Goal: Information Seeking & Learning: Learn about a topic

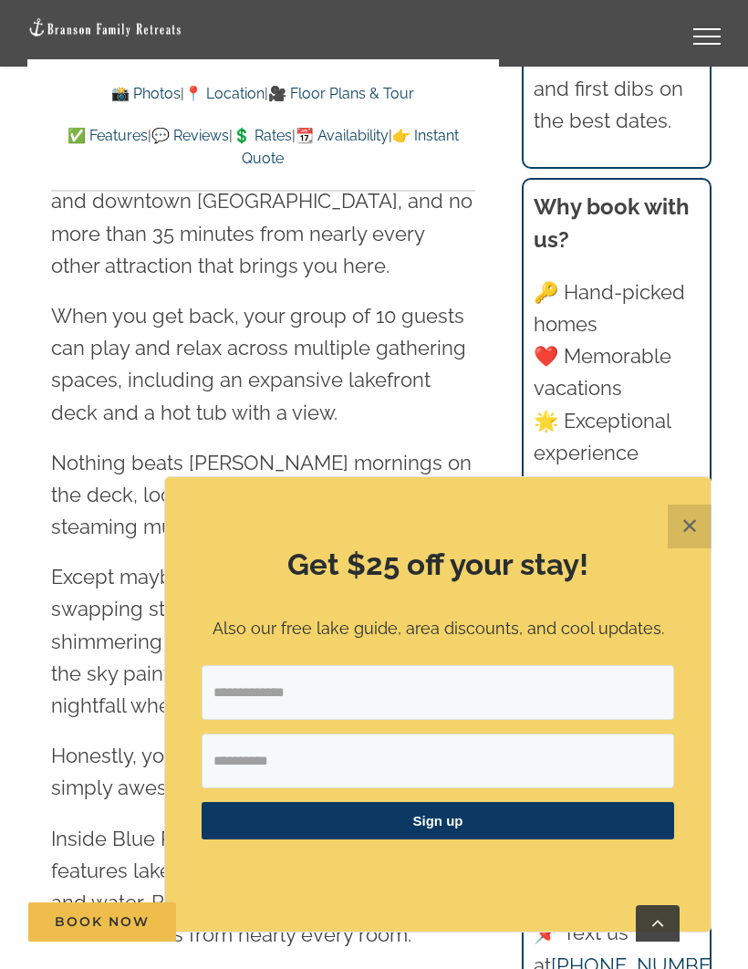
scroll to position [2250, 0]
click at [673, 548] on button "✕" at bounding box center [690, 526] width 44 height 44
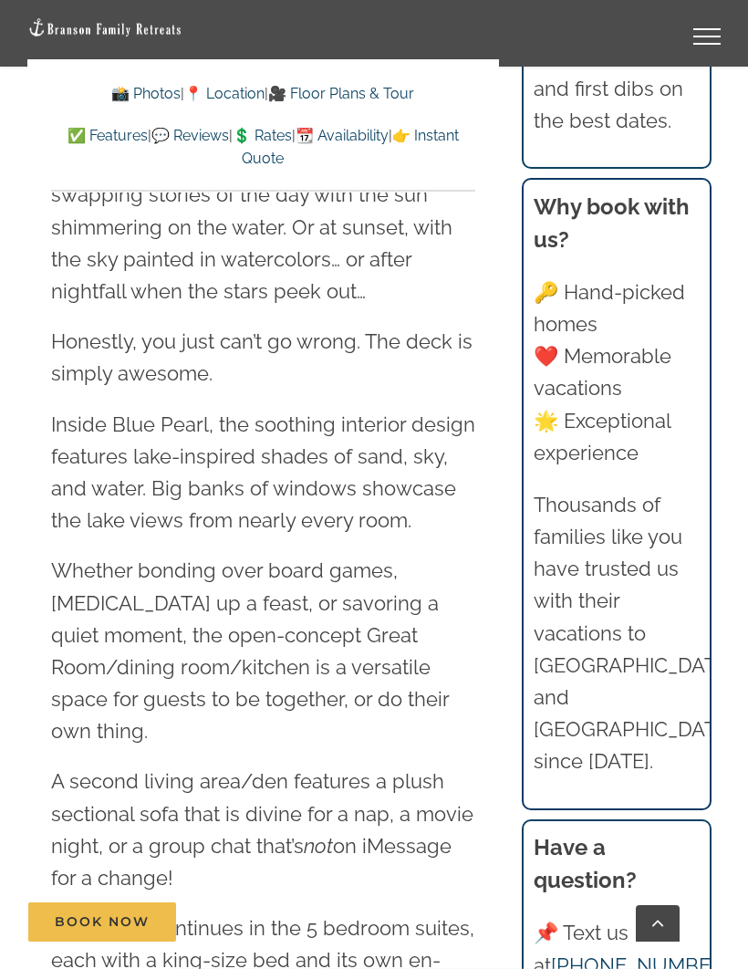
scroll to position [2670, 0]
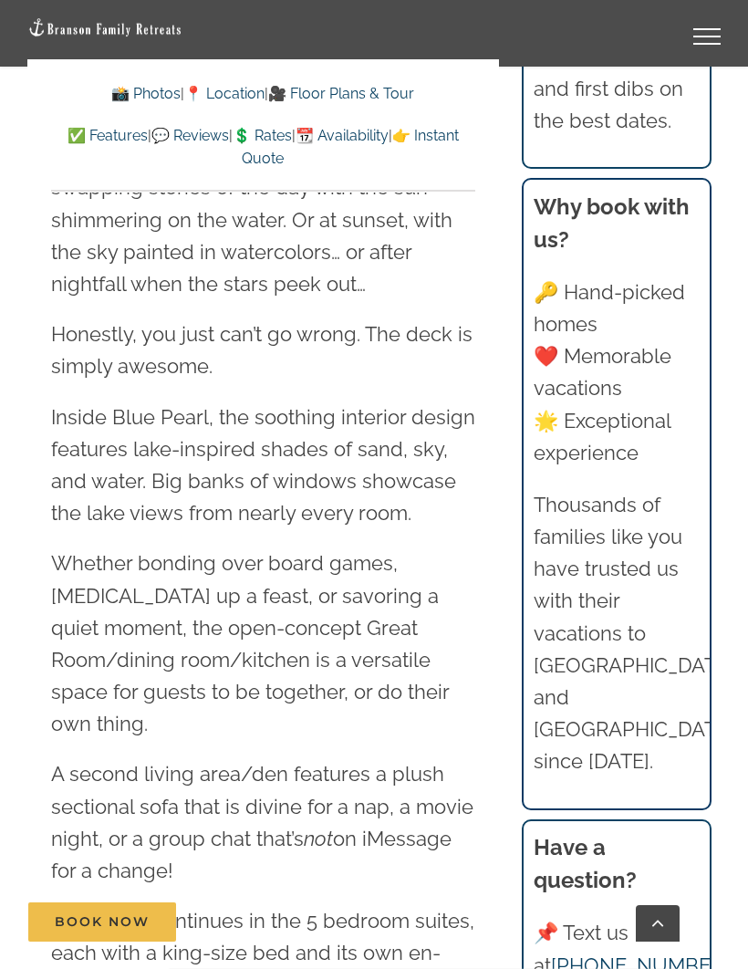
click at [132, 93] on link "📸 Photos" at bounding box center [145, 93] width 69 height 17
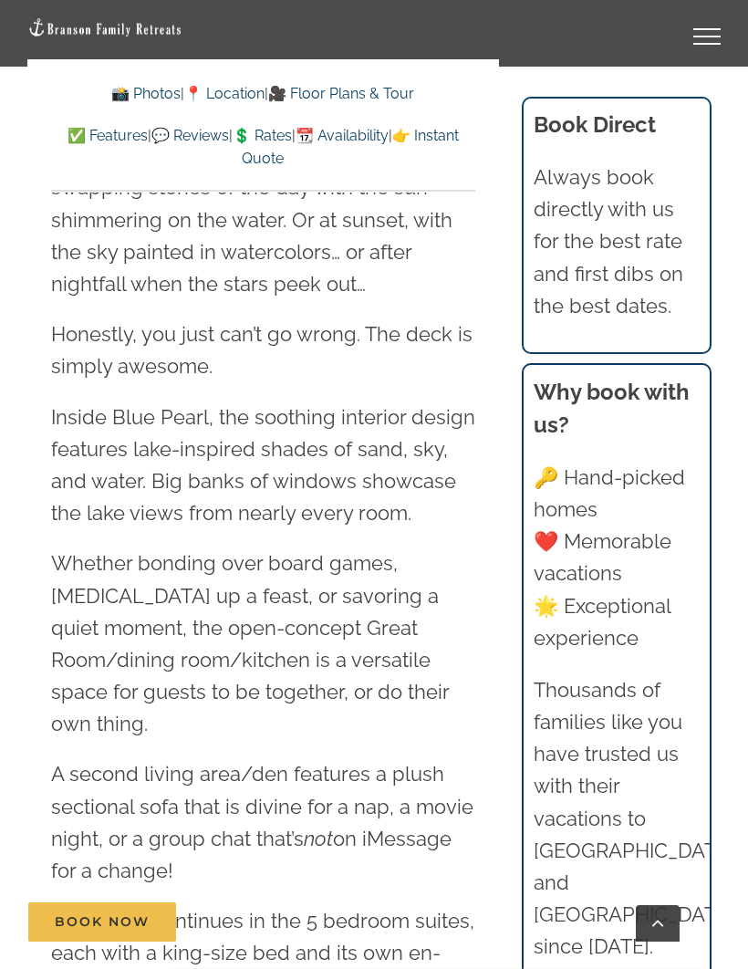
scroll to position [1473, 0]
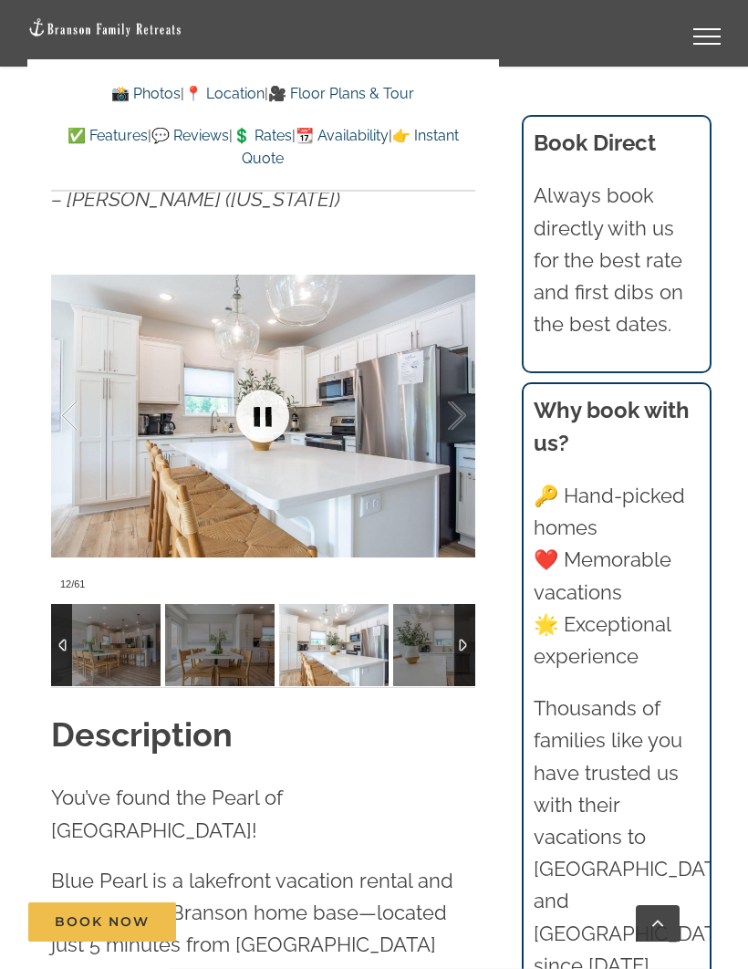
click at [299, 379] on link at bounding box center [262, 415] width 73 height 73
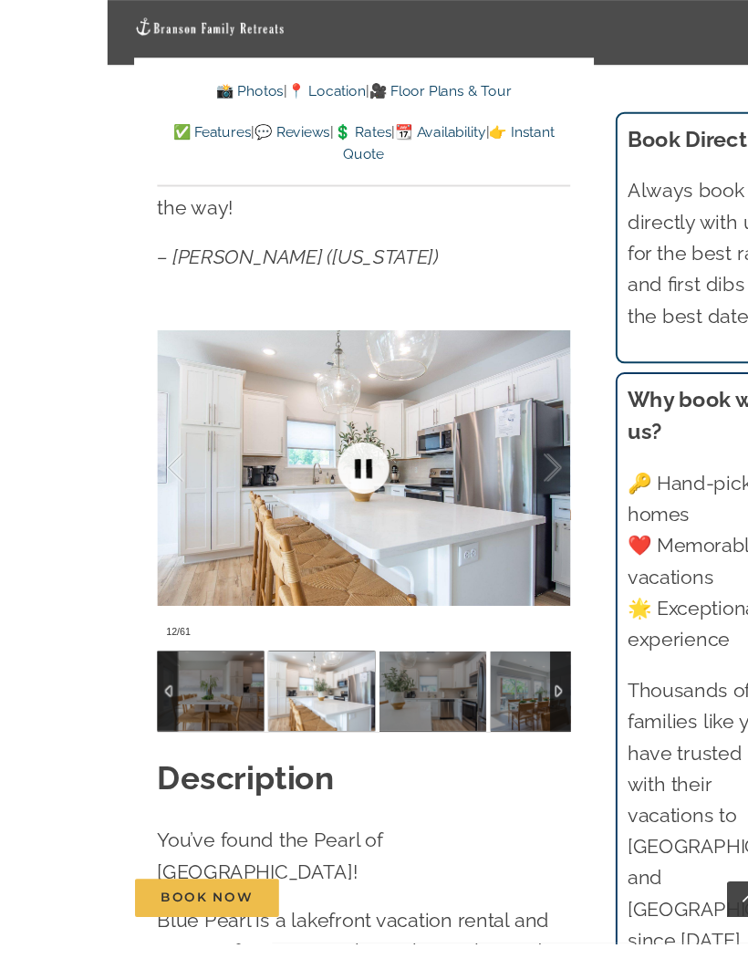
scroll to position [1422, 0]
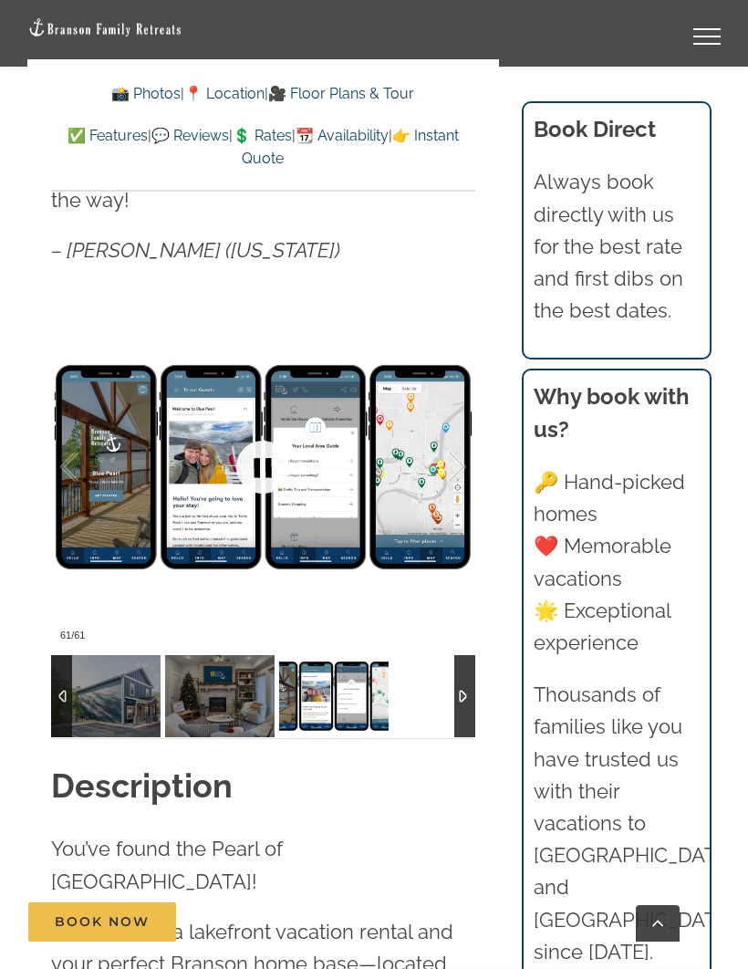
click at [440, 655] on div at bounding box center [263, 696] width 424 height 82
click at [445, 655] on div at bounding box center [263, 696] width 424 height 82
click at [76, 670] on img at bounding box center [105, 696] width 109 height 82
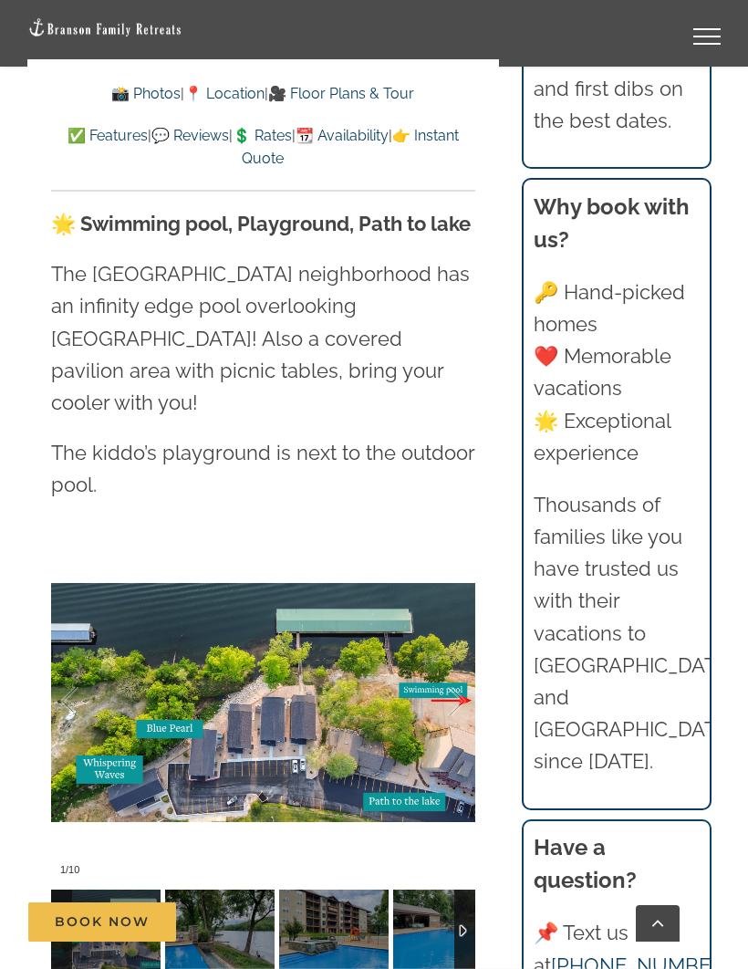
scroll to position [4756, 0]
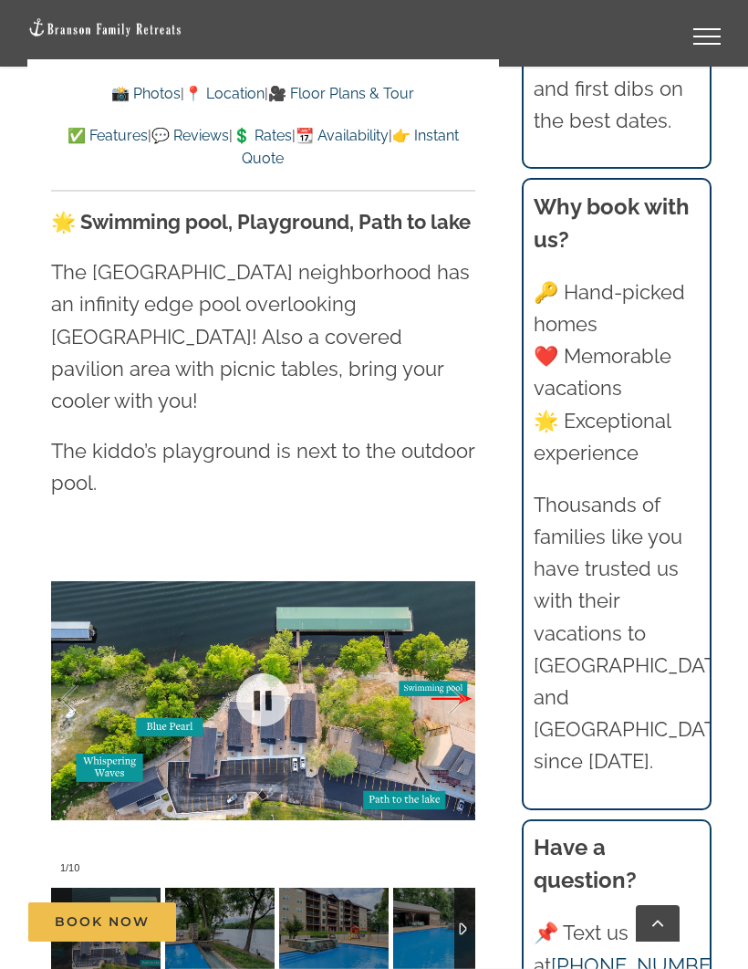
click at [397, 589] on div at bounding box center [263, 700] width 424 height 365
click at [412, 643] on div at bounding box center [438, 699] width 57 height 113
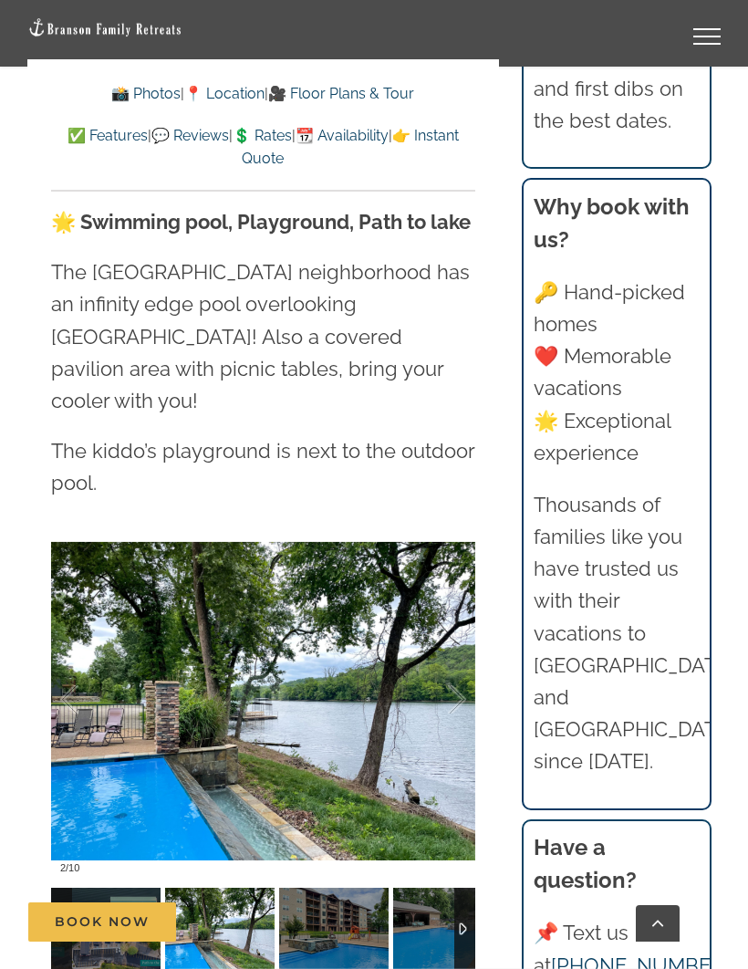
click at [404, 586] on div at bounding box center [263, 700] width 424 height 365
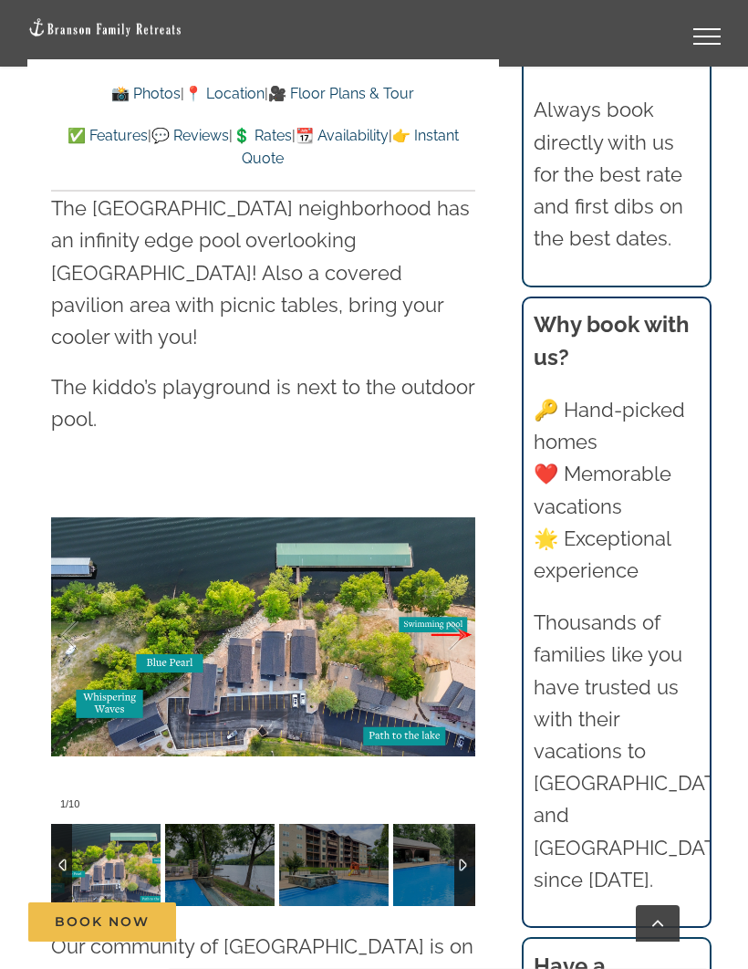
scroll to position [4855, 0]
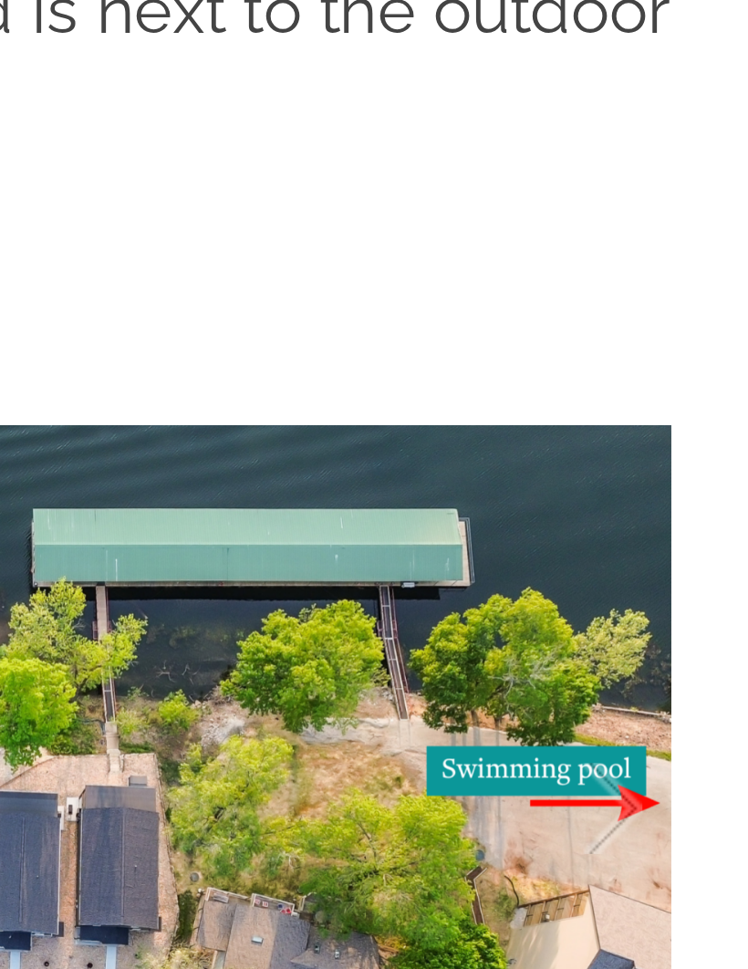
click at [200, 420] on div at bounding box center [263, 602] width 424 height 365
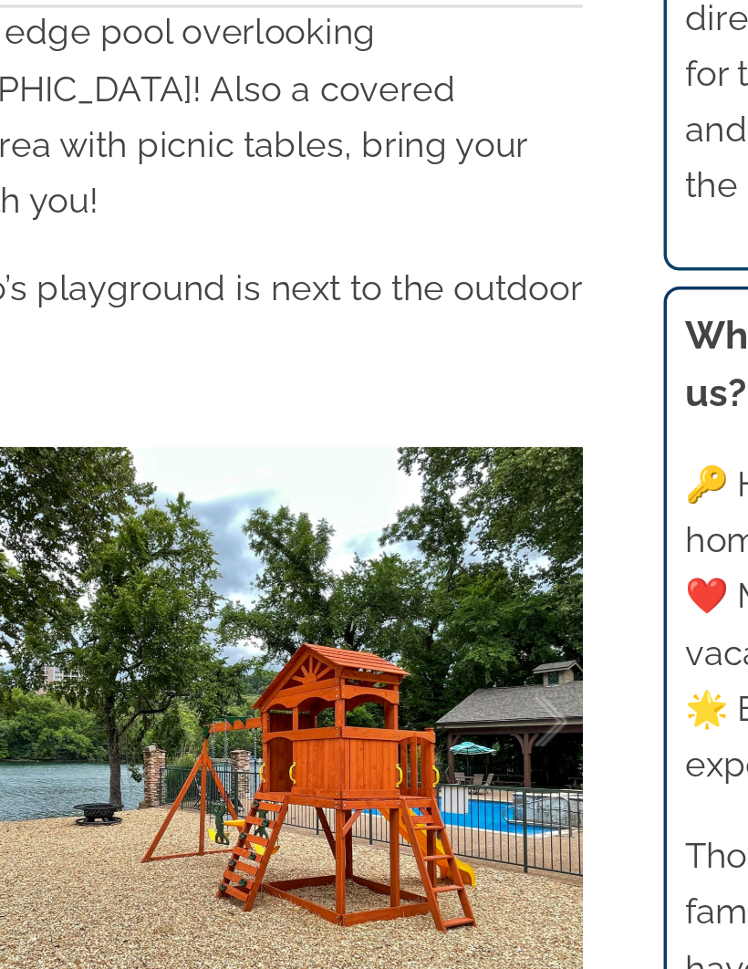
click at [284, 789] on div at bounding box center [263, 830] width 424 height 82
click at [300, 789] on div at bounding box center [263, 830] width 424 height 82
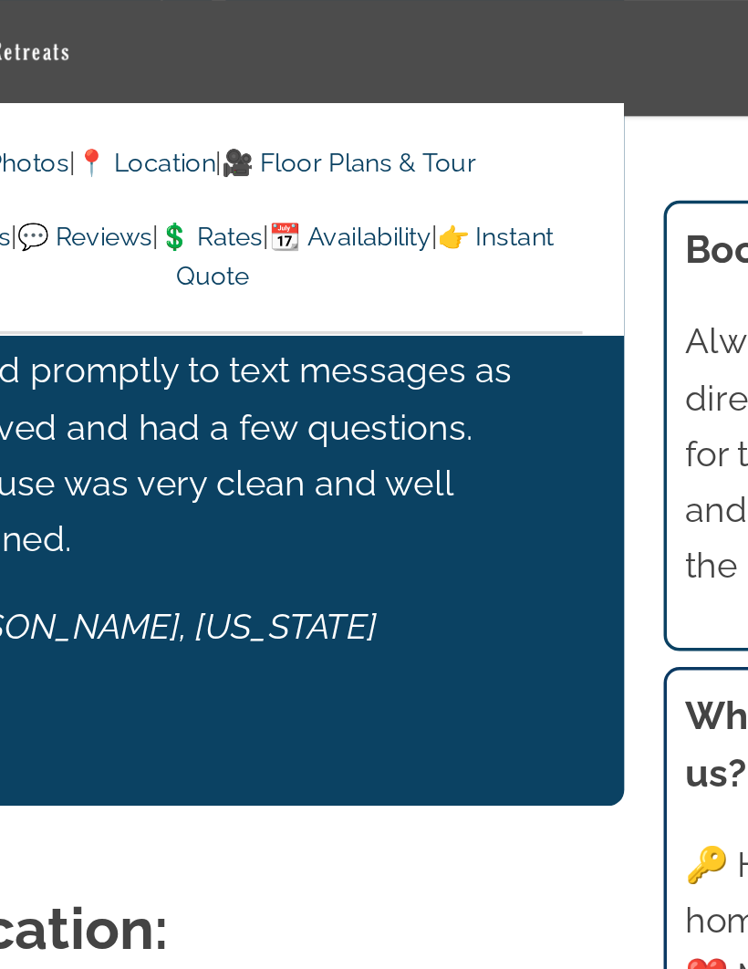
scroll to position [4345, 0]
click at [268, 101] on link "🎥 Floor Plans & Tour" at bounding box center [341, 93] width 146 height 17
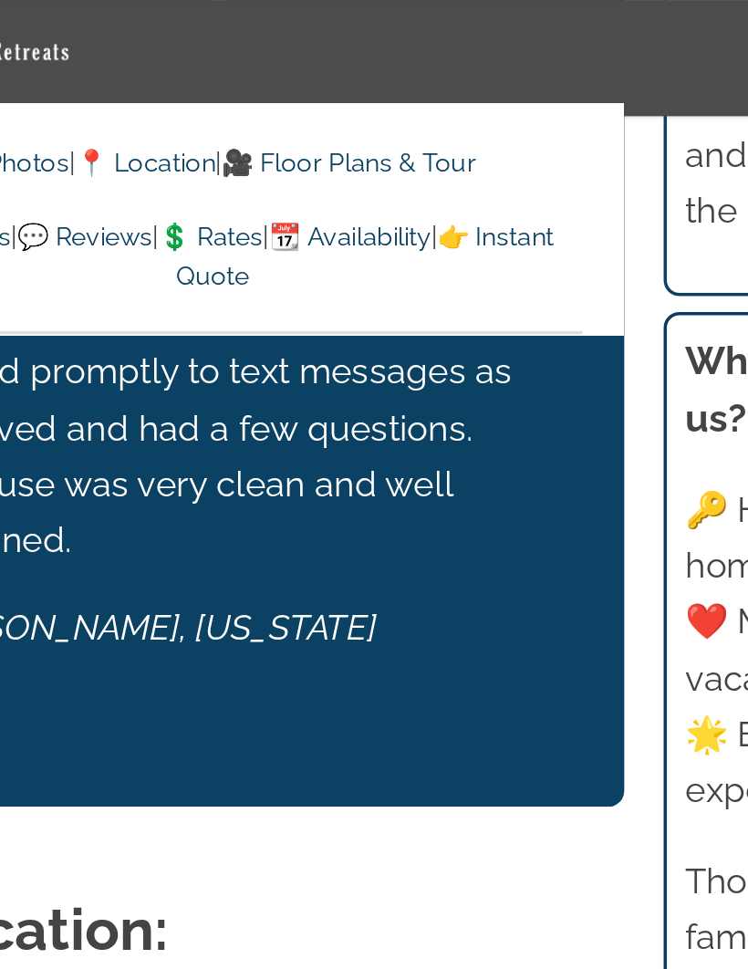
scroll to position [6851, 0]
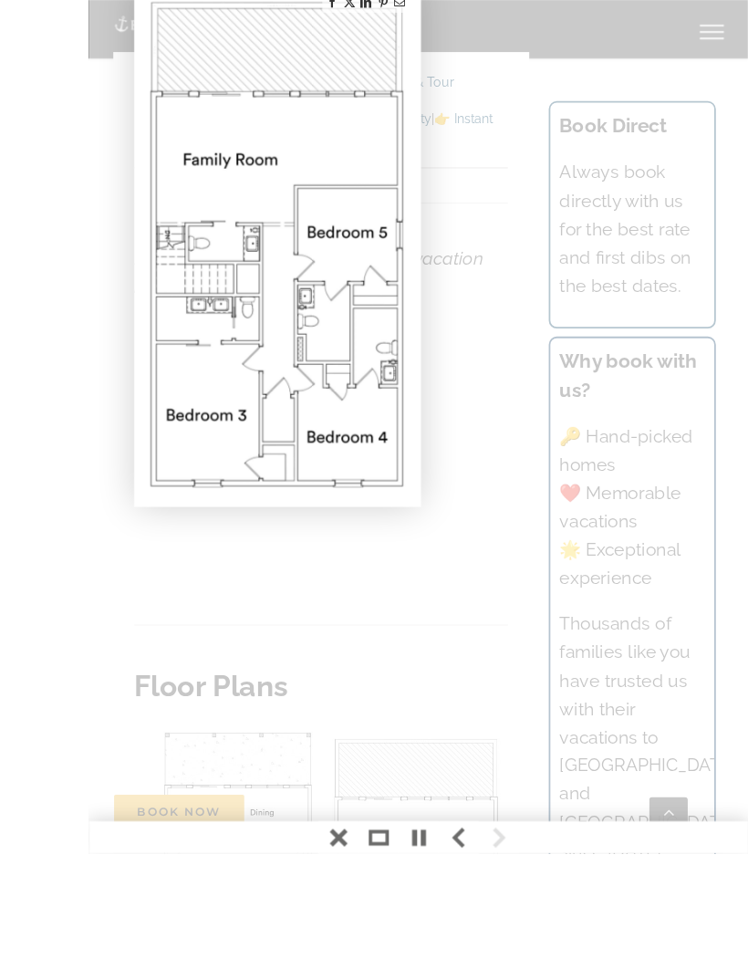
scroll to position [6969, 0]
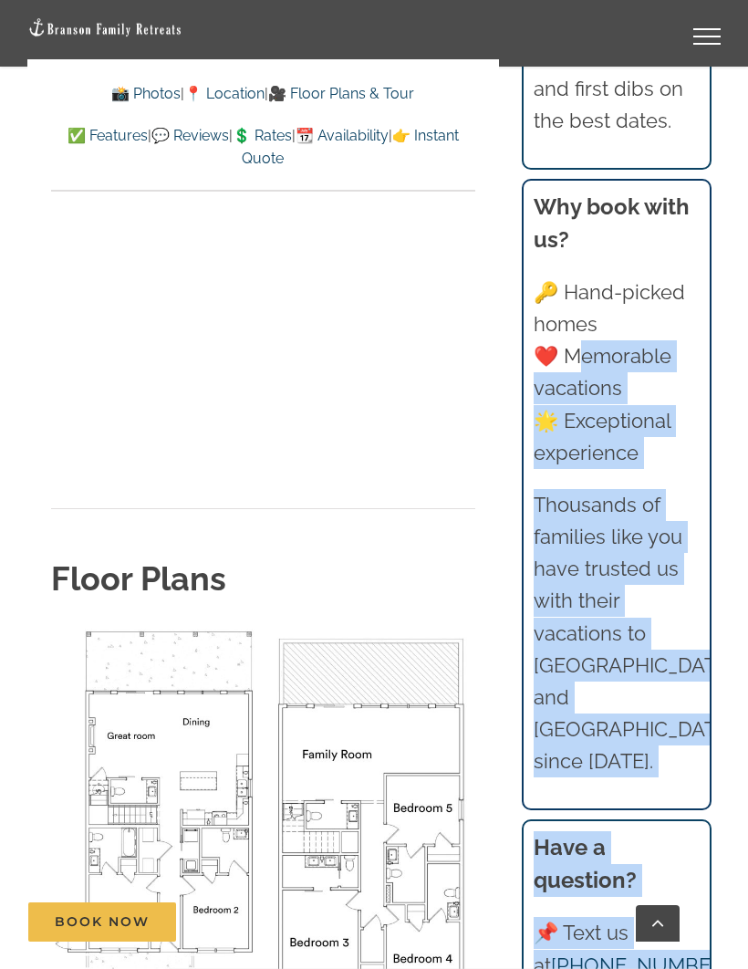
click at [676, 683] on div "Why book with us? 🔑 Hand-picked homes ❤️ Memorable vacations 🌟 Exceptional expe…" at bounding box center [616, 484] width 165 height 587
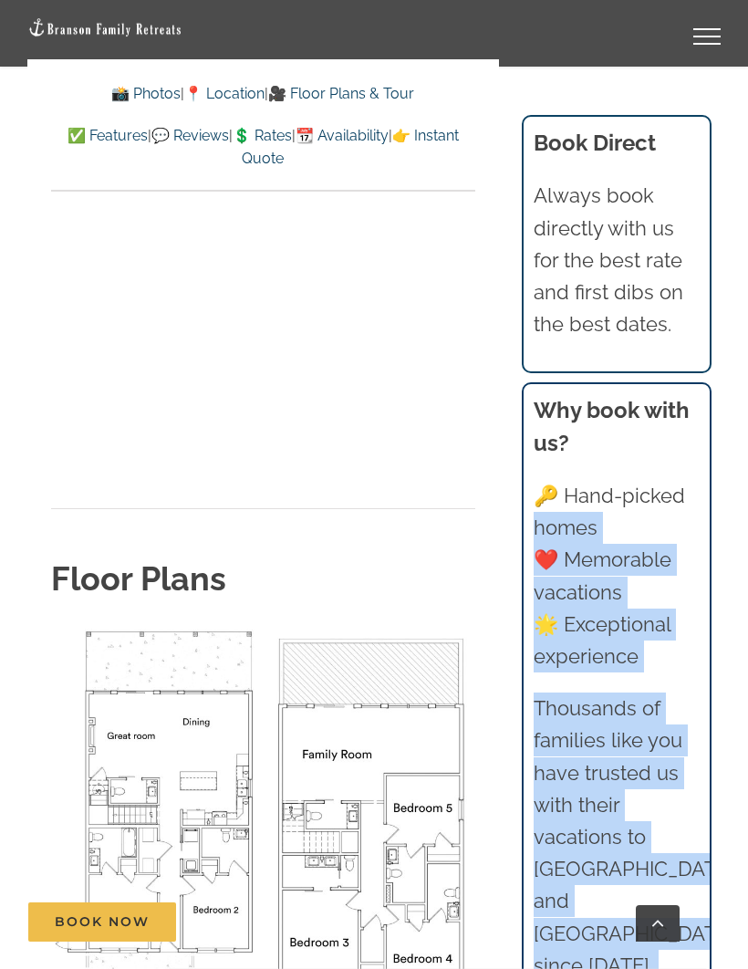
click at [443, 555] on h2 "Floor Plans" at bounding box center [263, 578] width 424 height 46
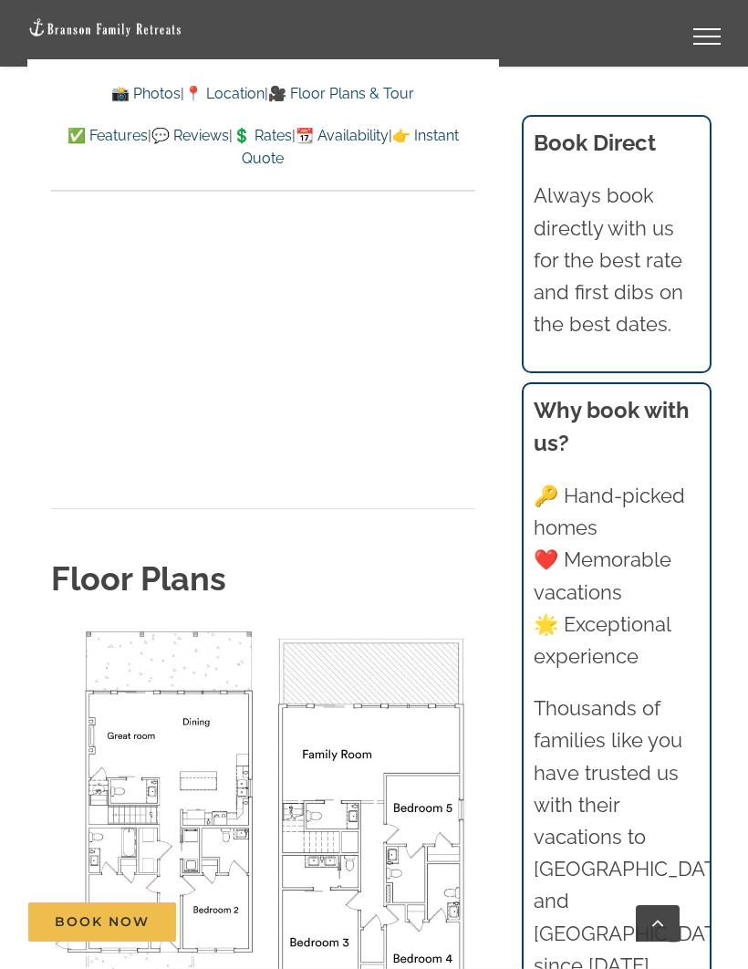
click at [429, 555] on h2 "Floor Plans" at bounding box center [263, 578] width 424 height 46
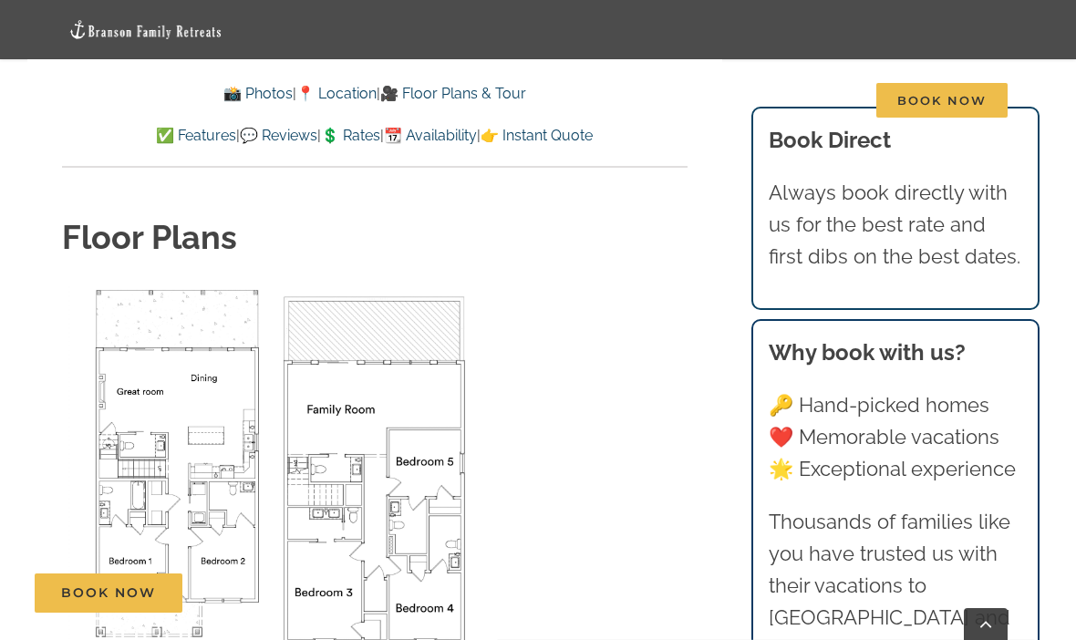
scroll to position [6099, 0]
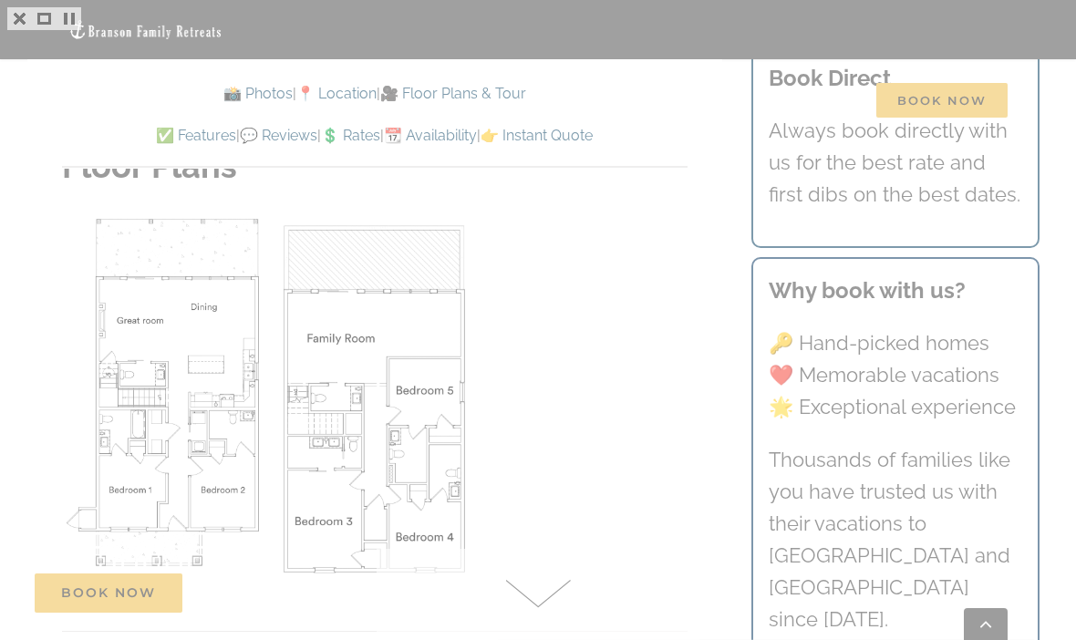
scroll to position [6163, 0]
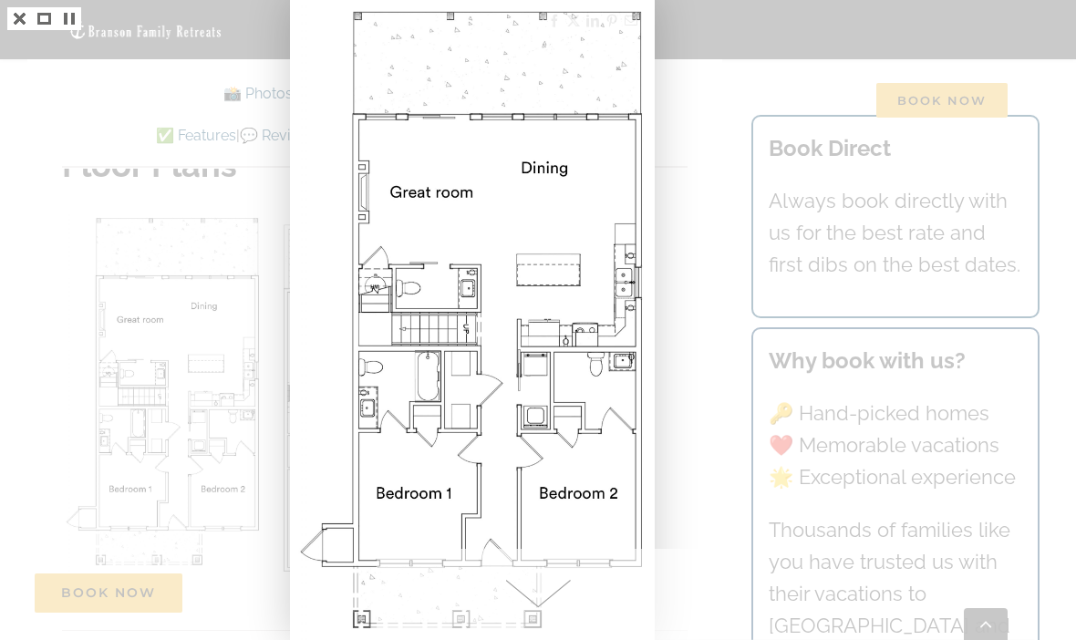
click at [453, 277] on img at bounding box center [472, 320] width 359 height 640
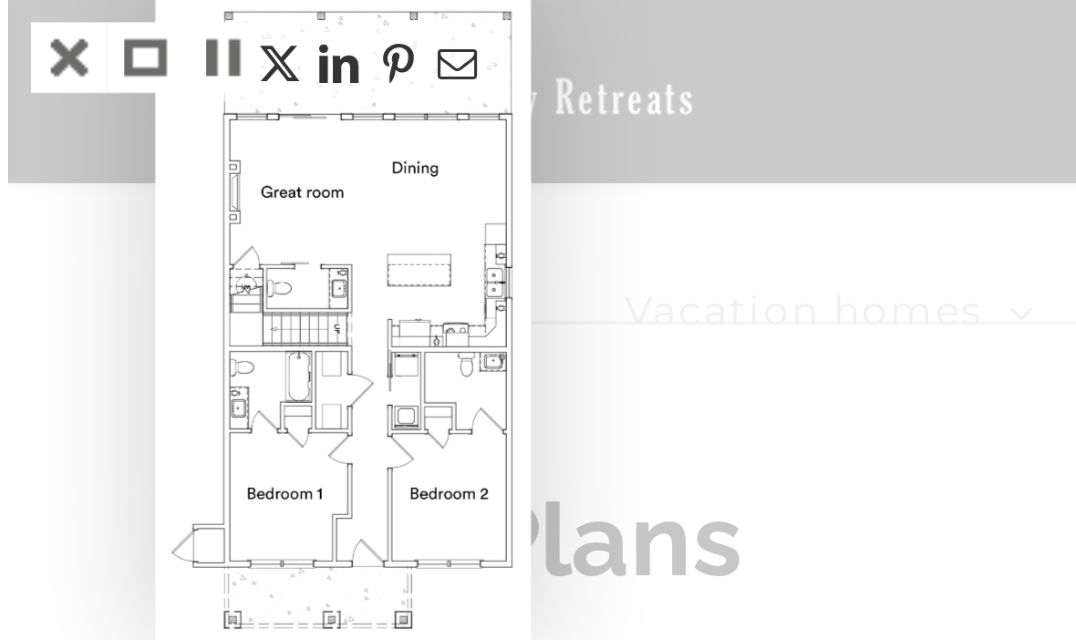
scroll to position [6155, 0]
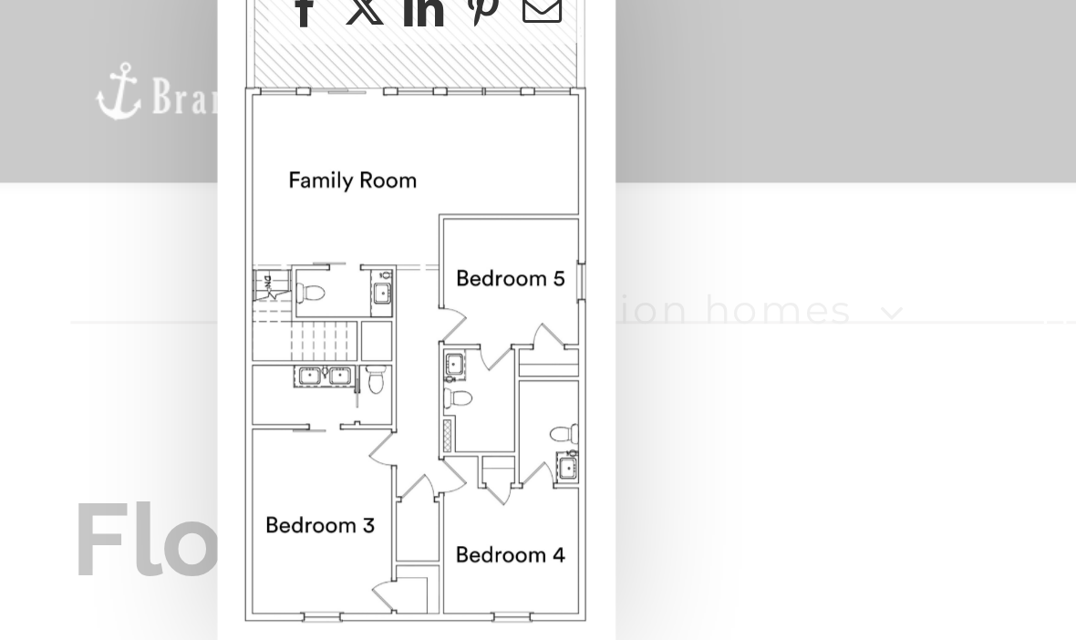
click at [47, 91] on div at bounding box center [538, 320] width 1076 height 640
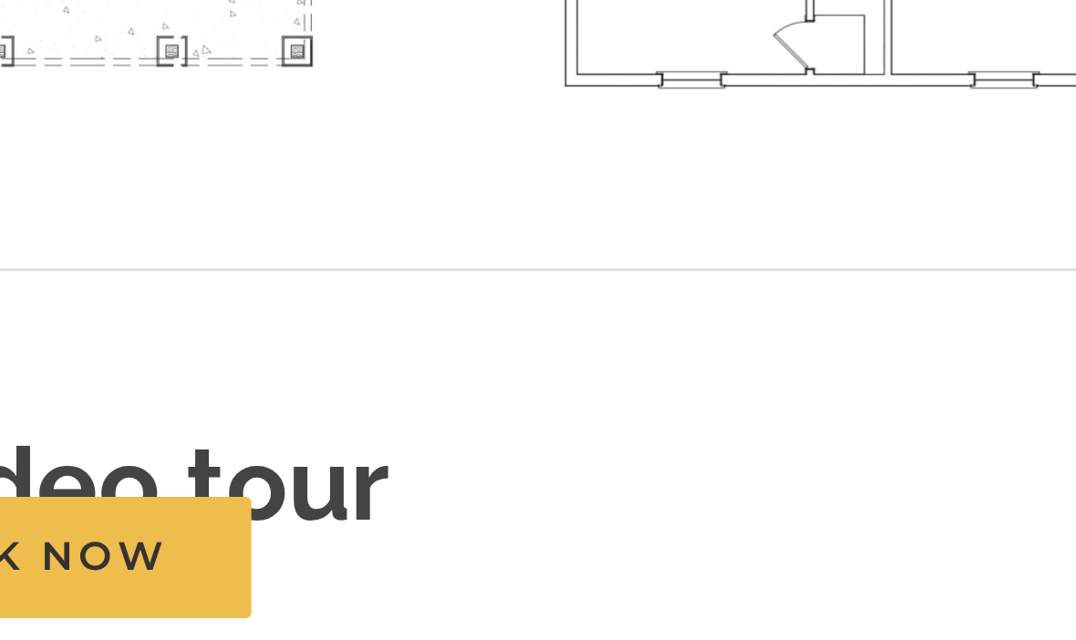
scroll to position [6295, 0]
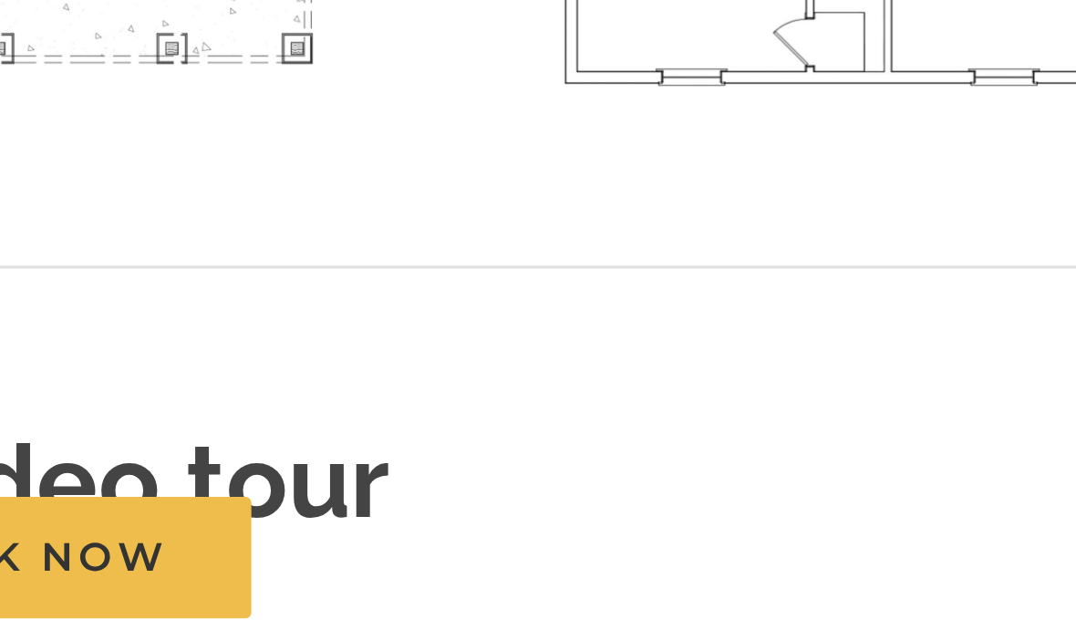
click at [62, 549] on strong "Video tour" at bounding box center [144, 568] width 165 height 38
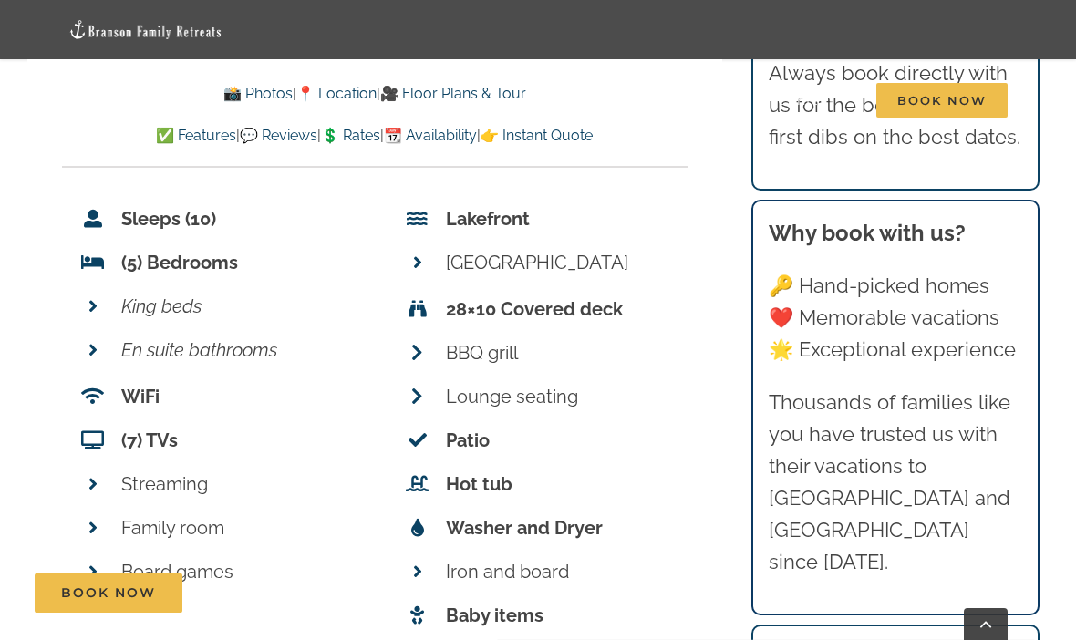
scroll to position [7259, 0]
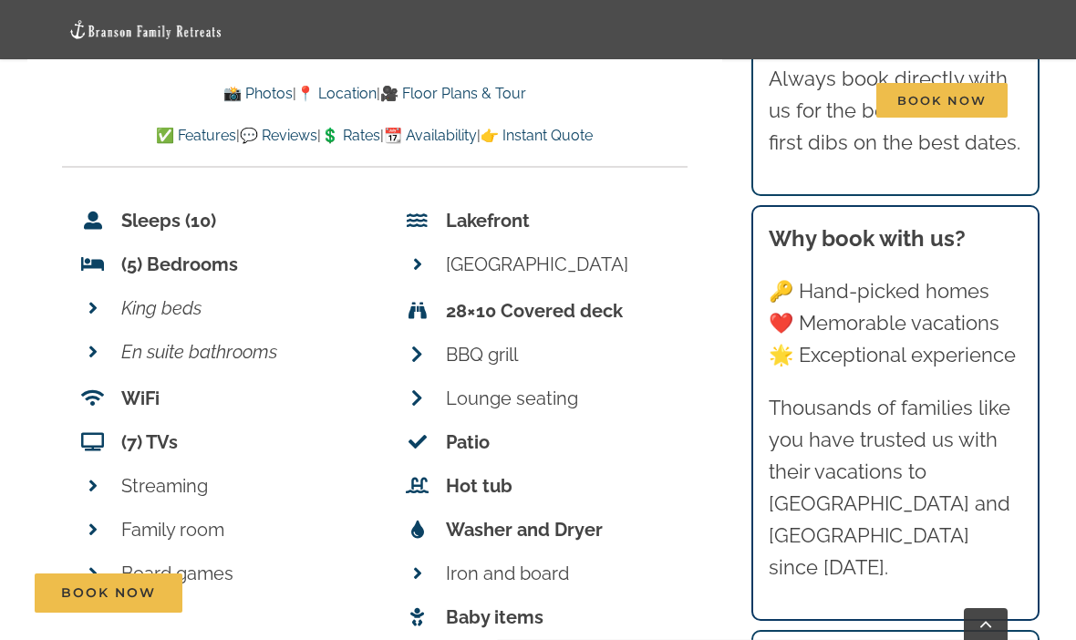
click at [248, 96] on link "📸 Photos" at bounding box center [257, 93] width 69 height 17
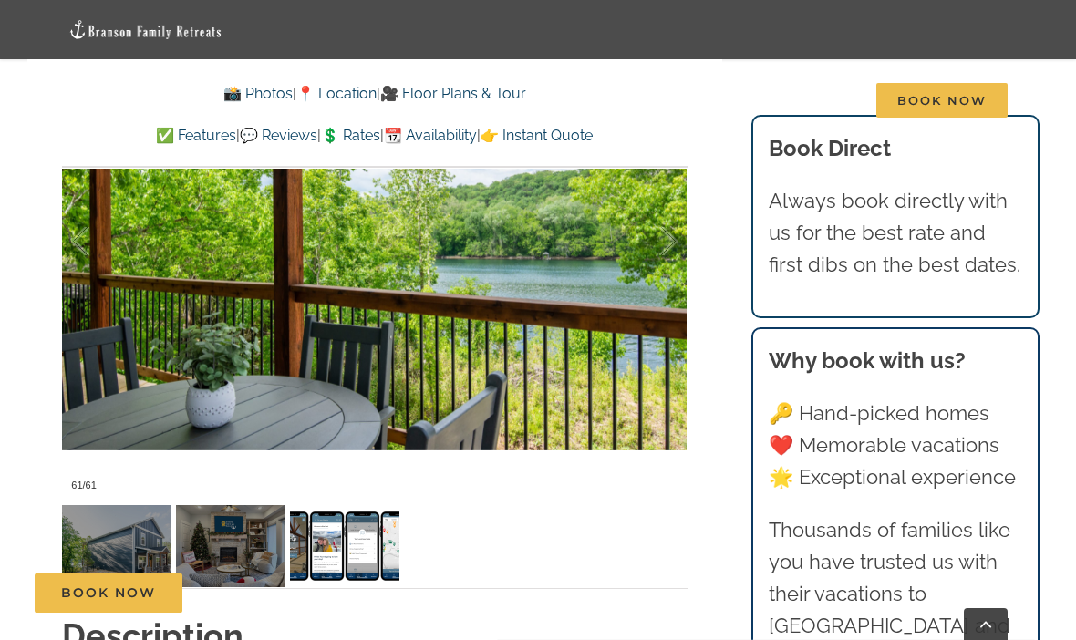
scroll to position [1277, 0]
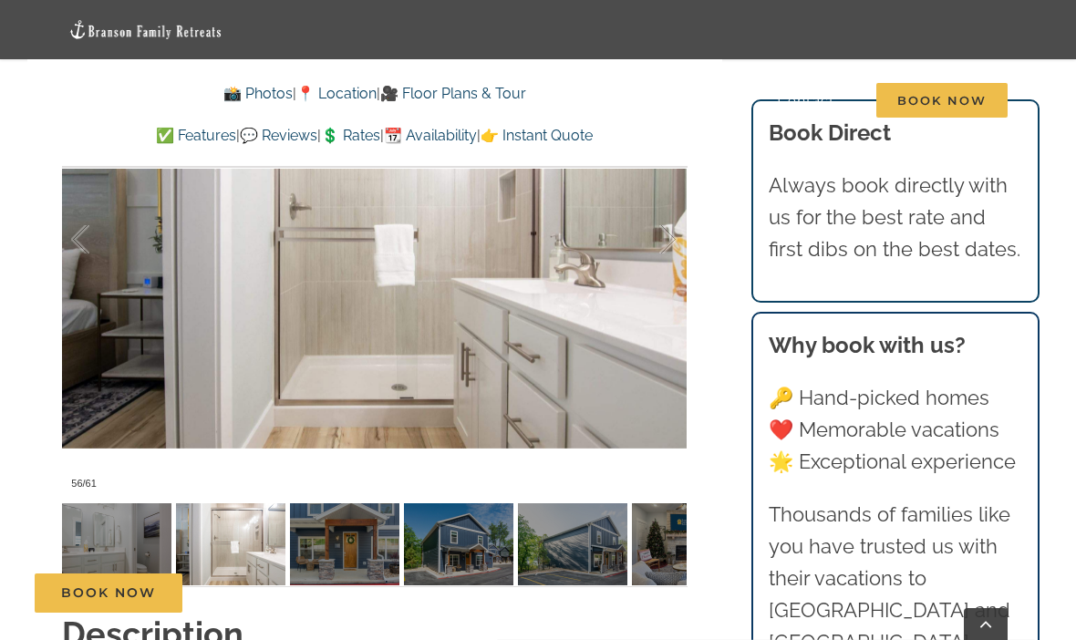
click at [35, 551] on div "Blue Pearl Lakefront luxury awaits at Blue Pearl, a vacation rental on Lake Tan…" at bounding box center [374, 67] width 695 height 1085
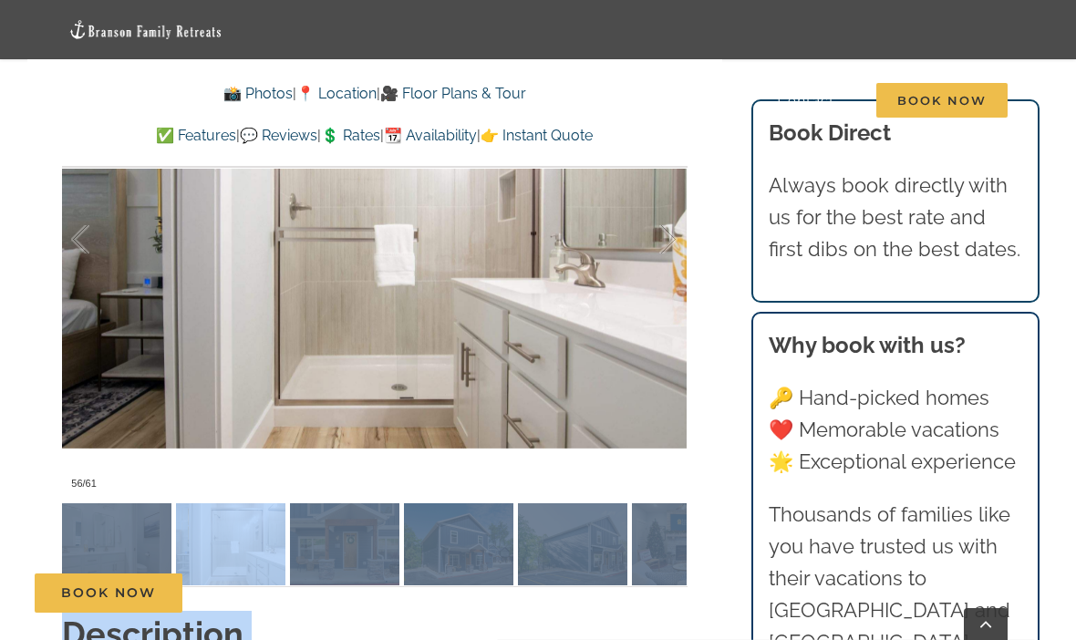
click at [48, 387] on div "Blue Pearl Lakefront luxury awaits at Blue Pearl, a vacation rental on Lake Tan…" at bounding box center [374, 67] width 695 height 1085
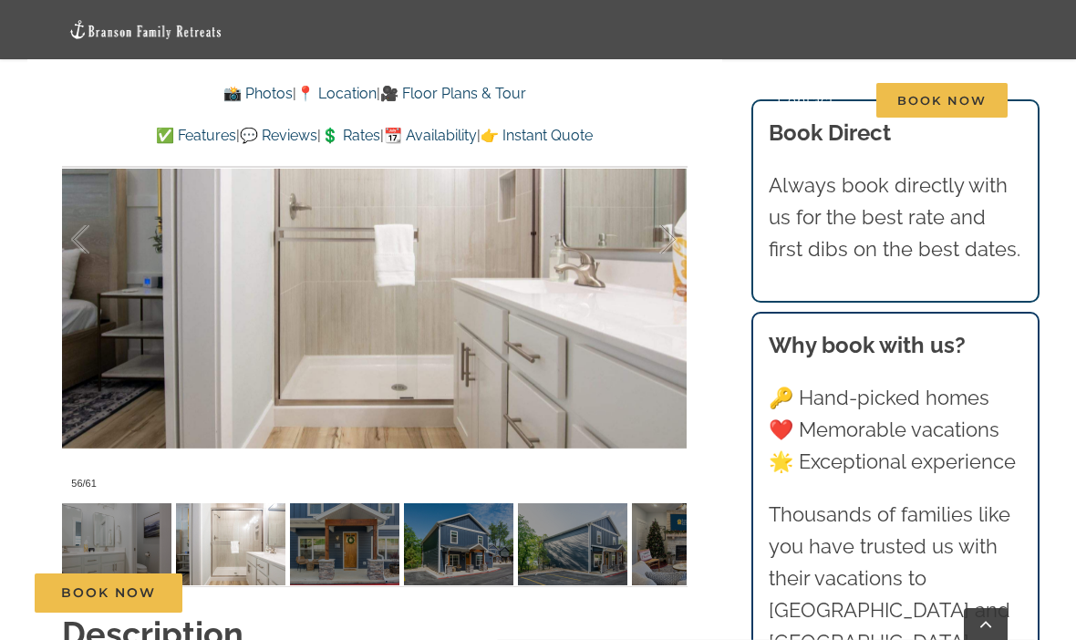
click at [35, 313] on div "Blue Pearl Lakefront luxury awaits at Blue Pearl, a vacation rental on Lake Tan…" at bounding box center [374, 67] width 695 height 1085
click at [41, 319] on div "Blue Pearl Lakefront luxury awaits at Blue Pearl, a vacation rental on Lake Tan…" at bounding box center [374, 67] width 695 height 1085
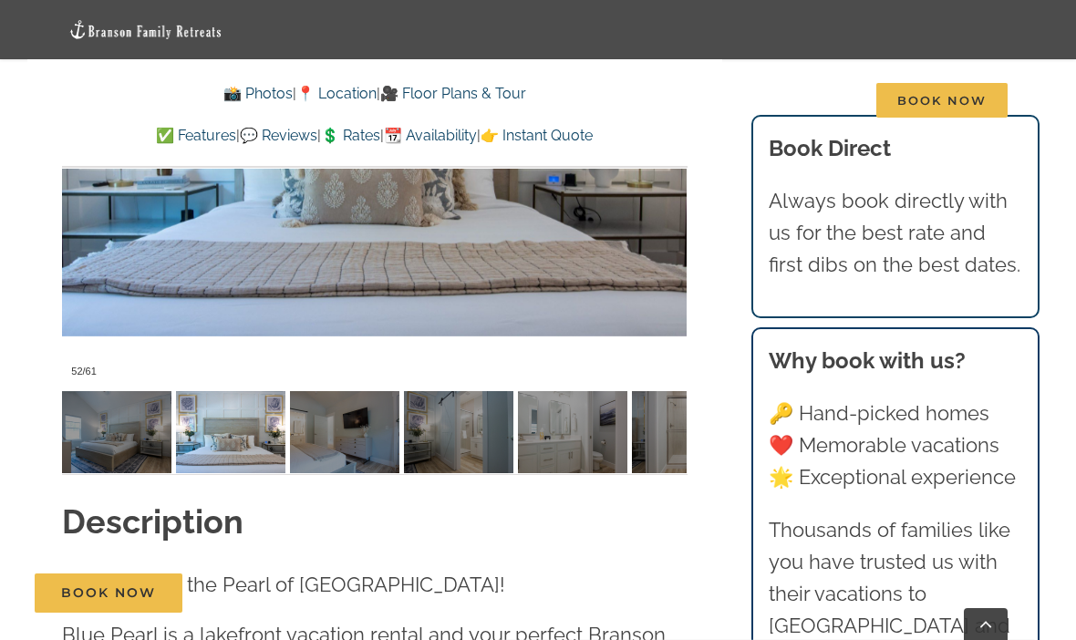
scroll to position [1388, 0]
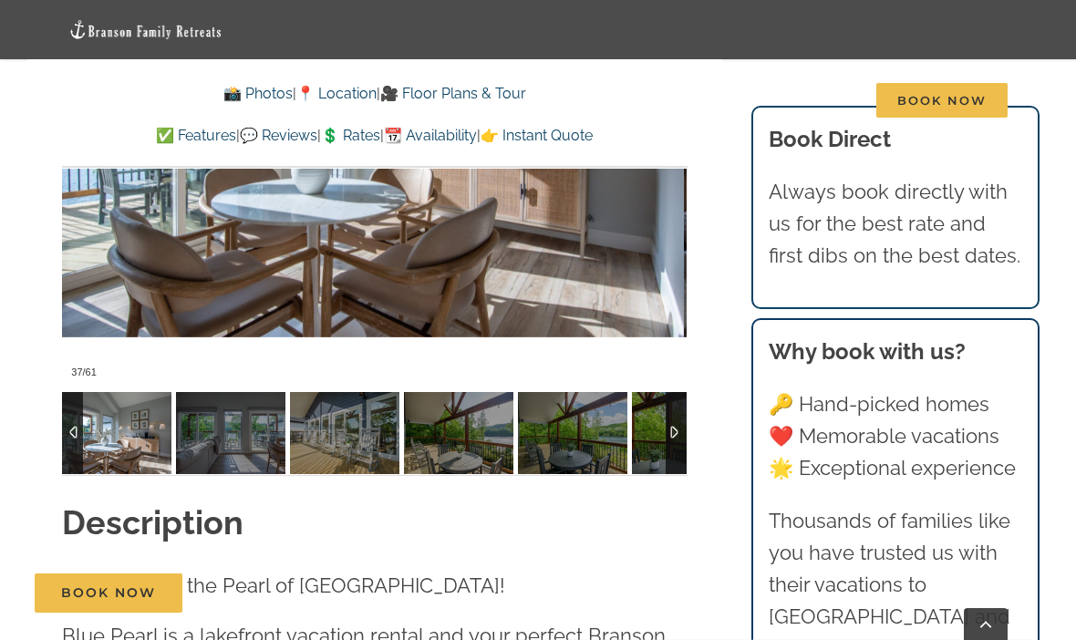
click at [102, 420] on img at bounding box center [116, 433] width 109 height 82
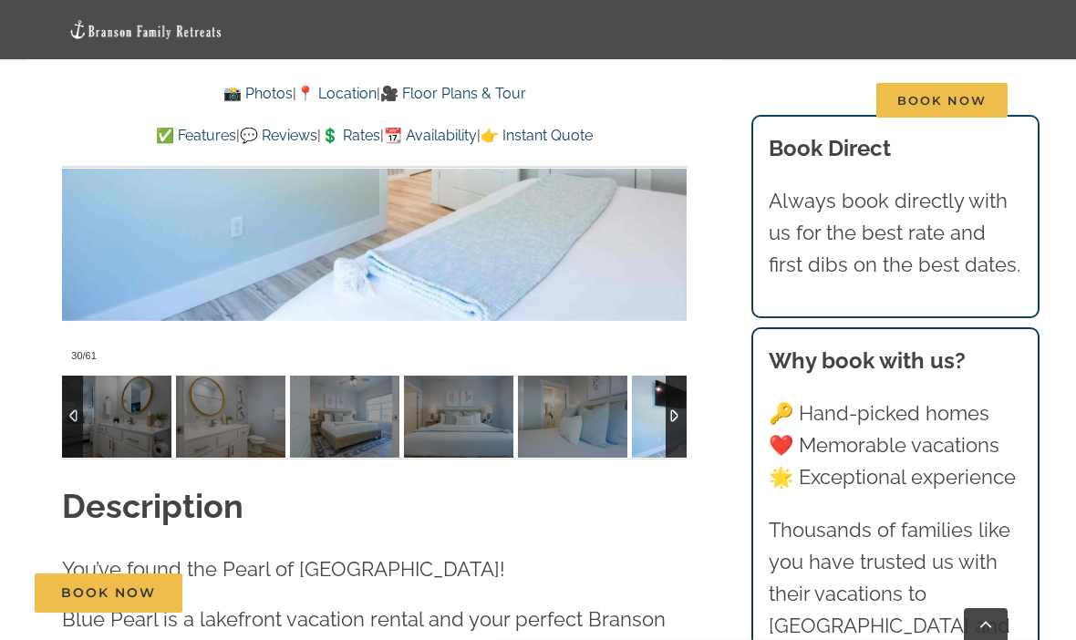
scroll to position [1405, 0]
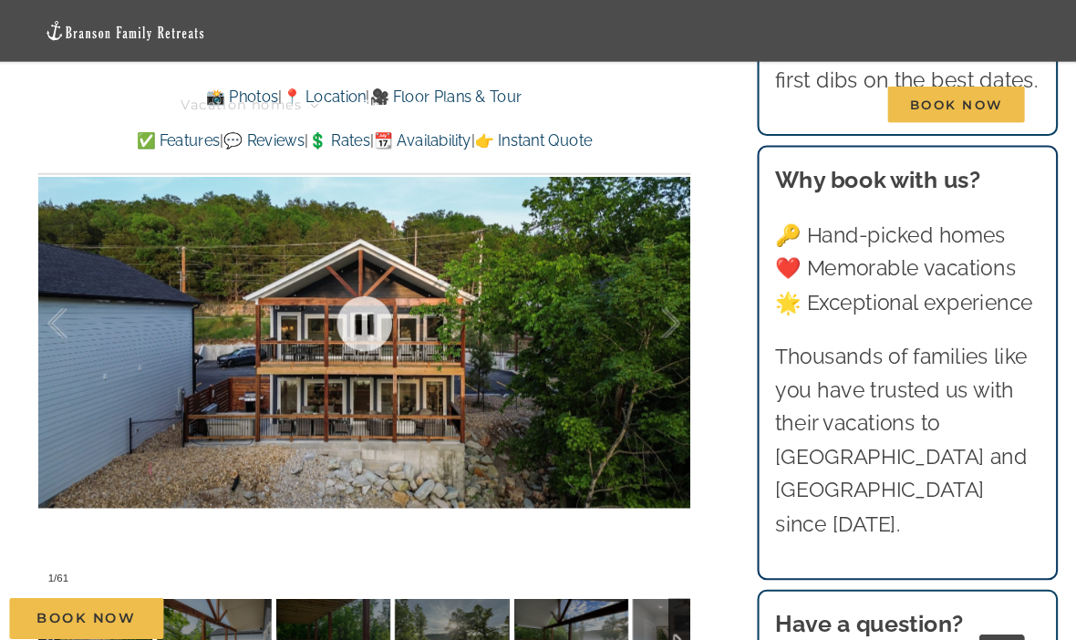
scroll to position [1222, 0]
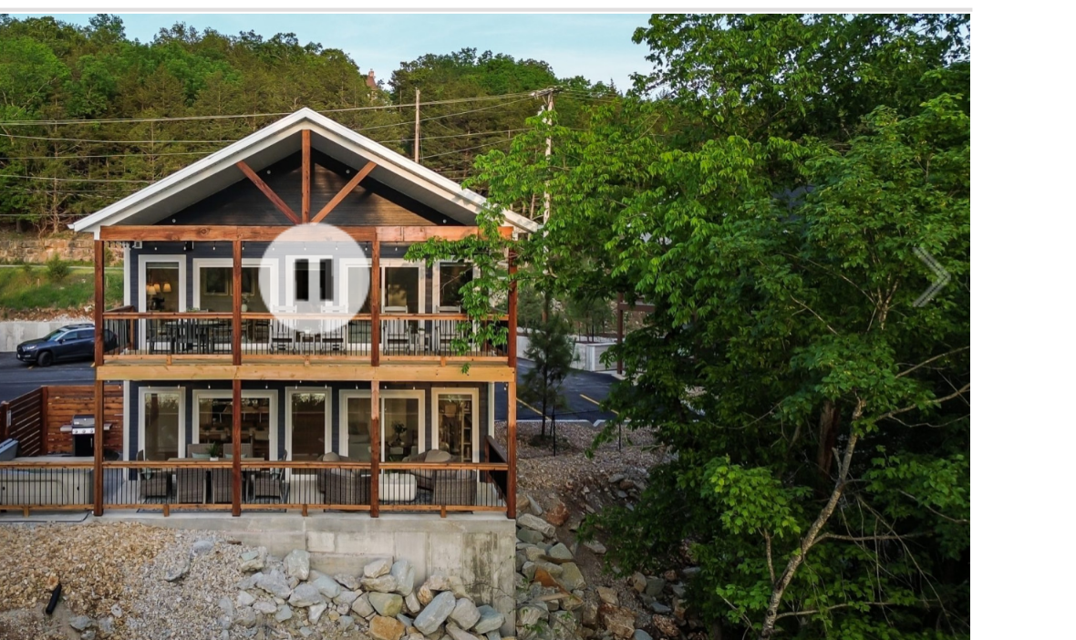
click at [621, 238] on div at bounding box center [649, 294] width 57 height 113
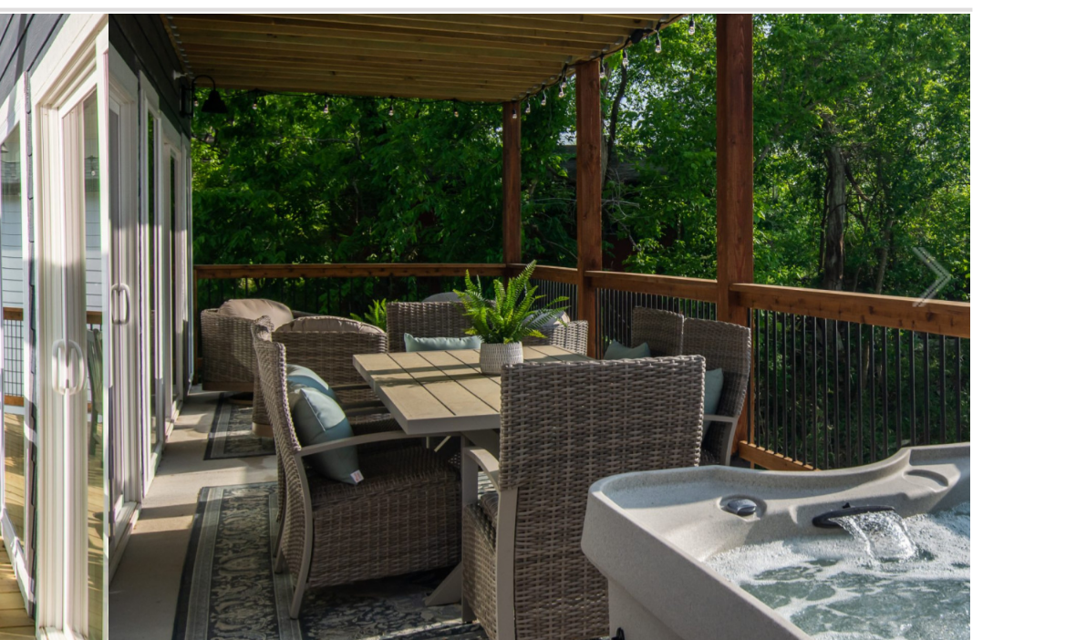
click at [621, 238] on div at bounding box center [649, 294] width 57 height 113
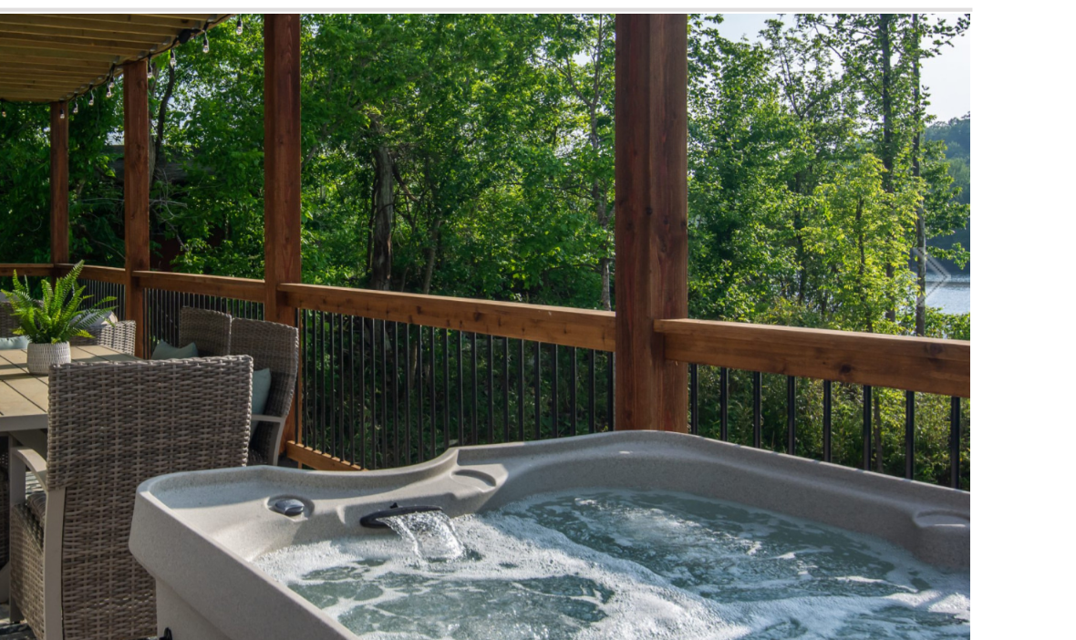
click at [621, 238] on div at bounding box center [649, 294] width 57 height 113
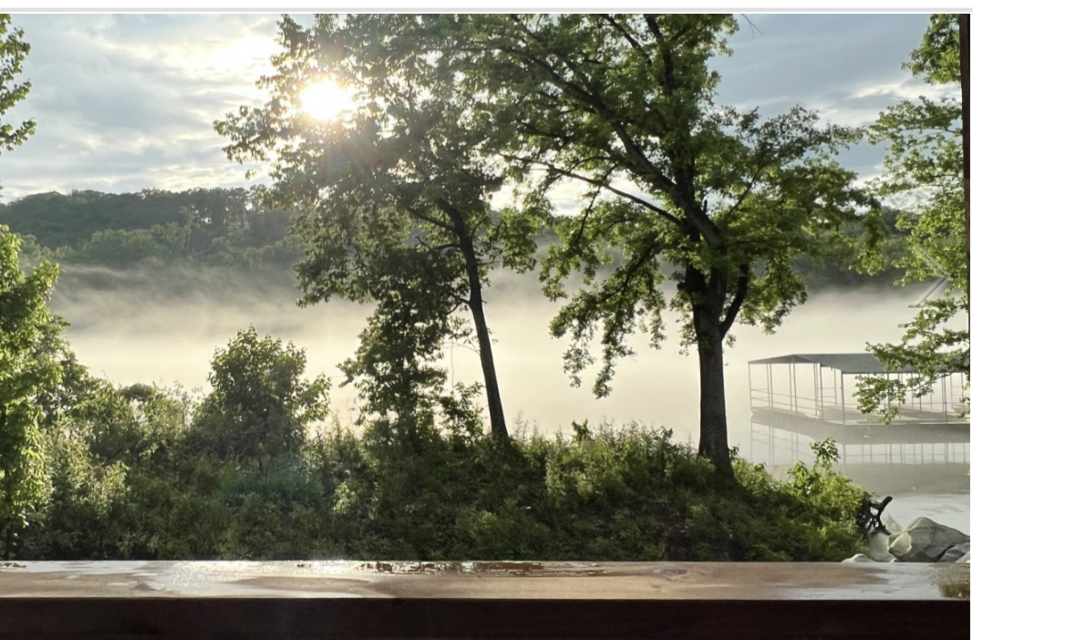
click at [621, 238] on div at bounding box center [649, 294] width 57 height 113
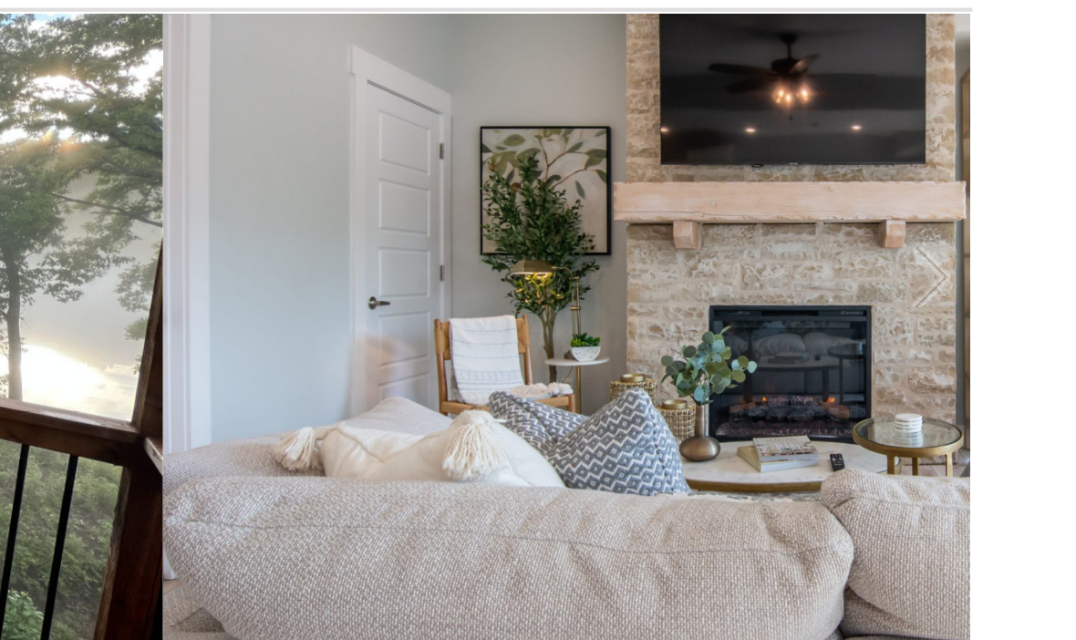
click at [621, 238] on div at bounding box center [649, 294] width 57 height 113
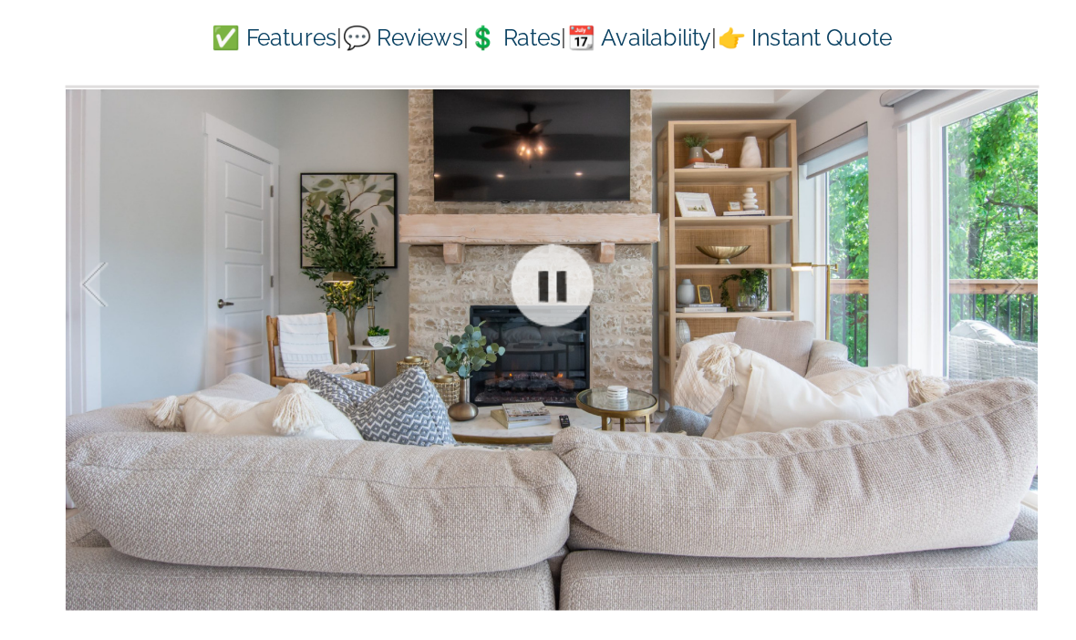
click at [638, 238] on div at bounding box center [649, 294] width 57 height 113
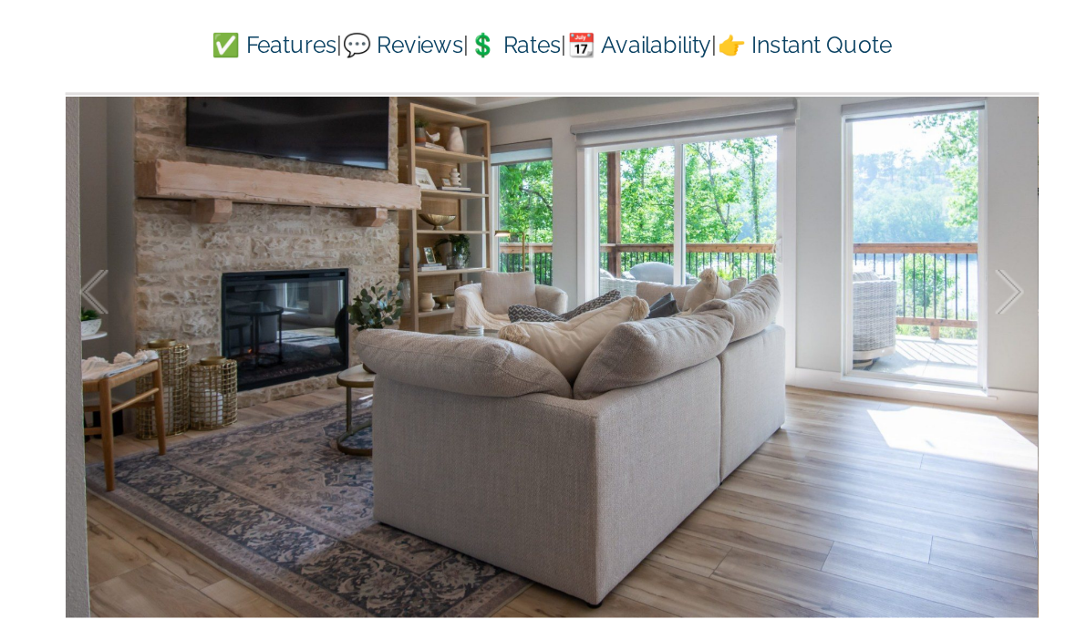
click at [636, 238] on div at bounding box center [649, 294] width 57 height 113
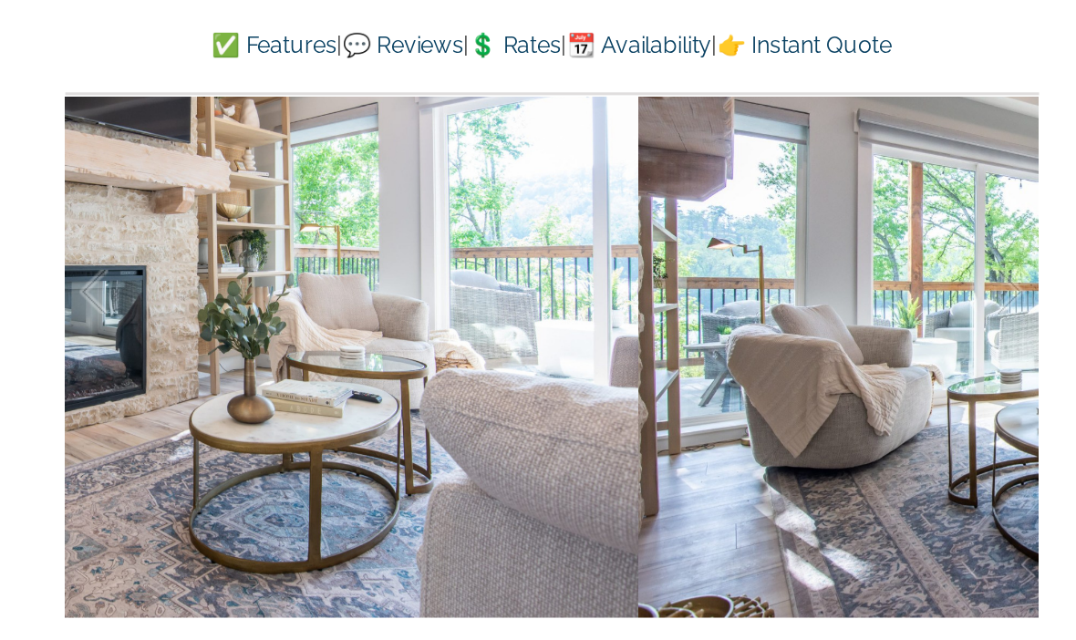
click at [647, 238] on div at bounding box center [649, 294] width 57 height 113
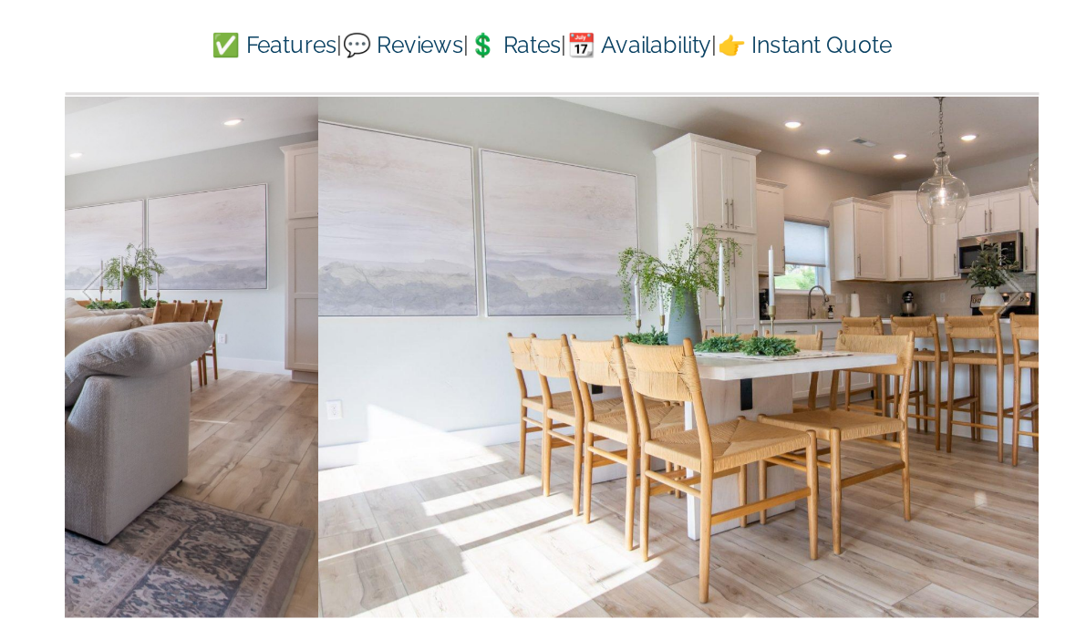
click at [637, 238] on div at bounding box center [649, 294] width 57 height 113
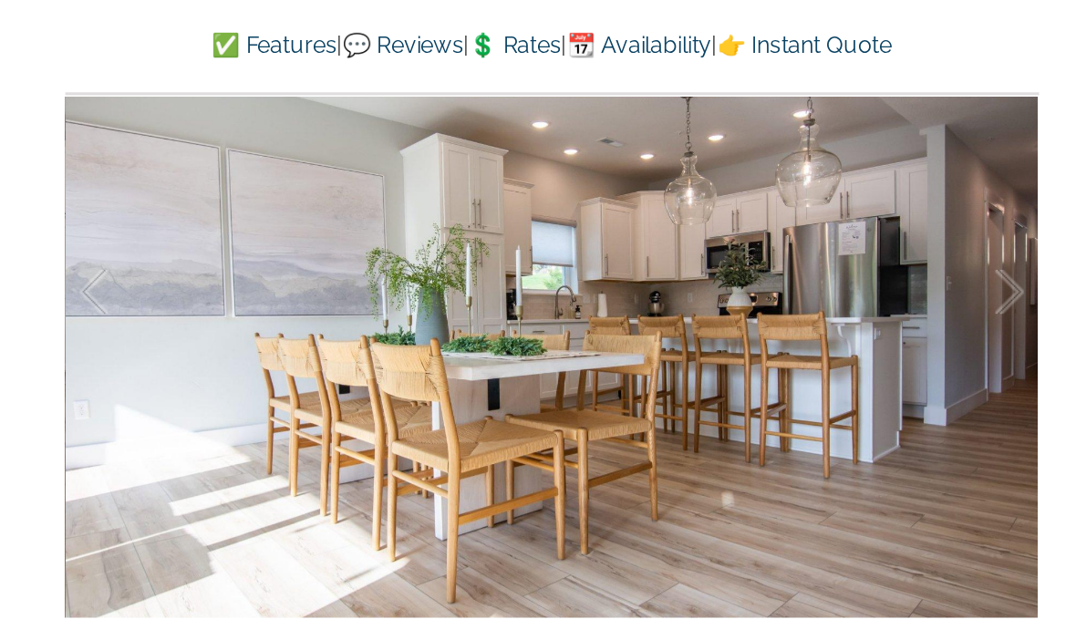
click at [641, 238] on div at bounding box center [649, 294] width 57 height 113
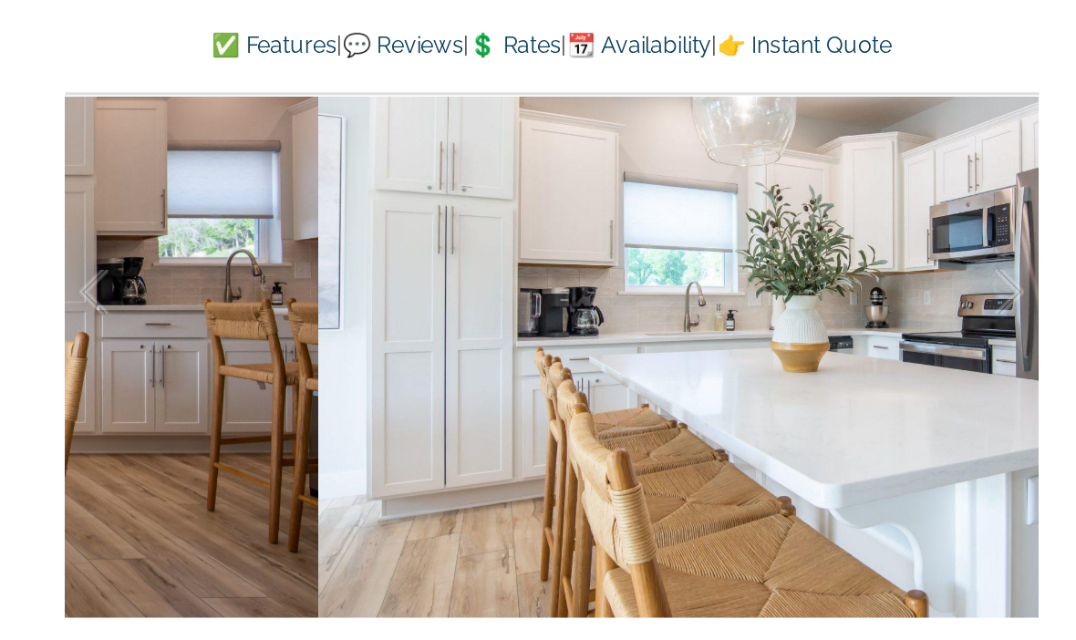
click at [638, 238] on div at bounding box center [649, 294] width 57 height 113
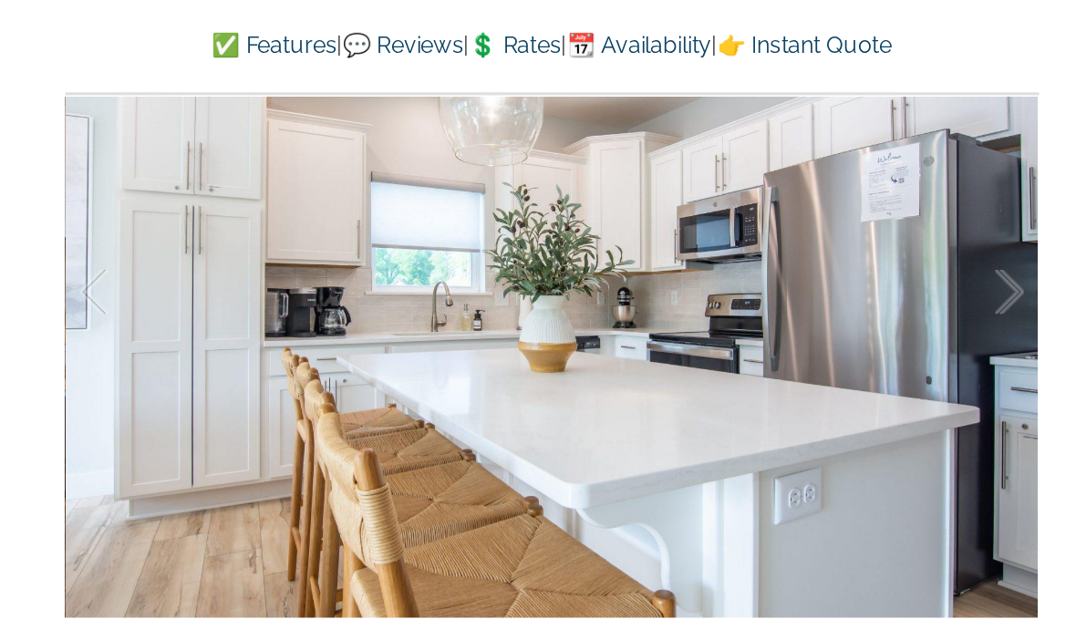
click at [635, 238] on div at bounding box center [649, 294] width 57 height 113
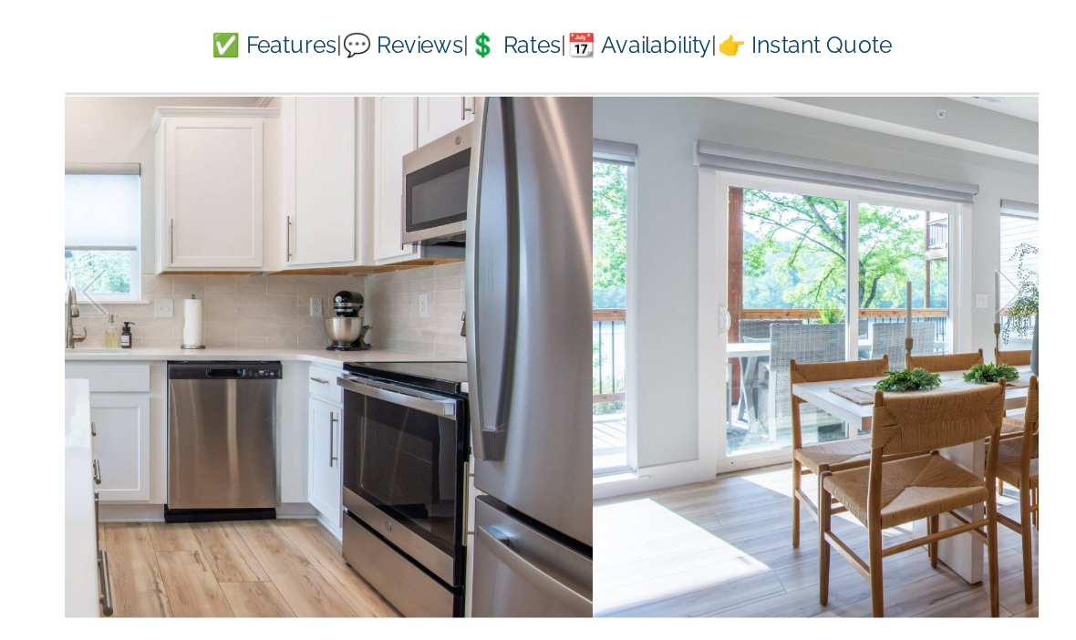
click at [638, 238] on div at bounding box center [649, 294] width 57 height 113
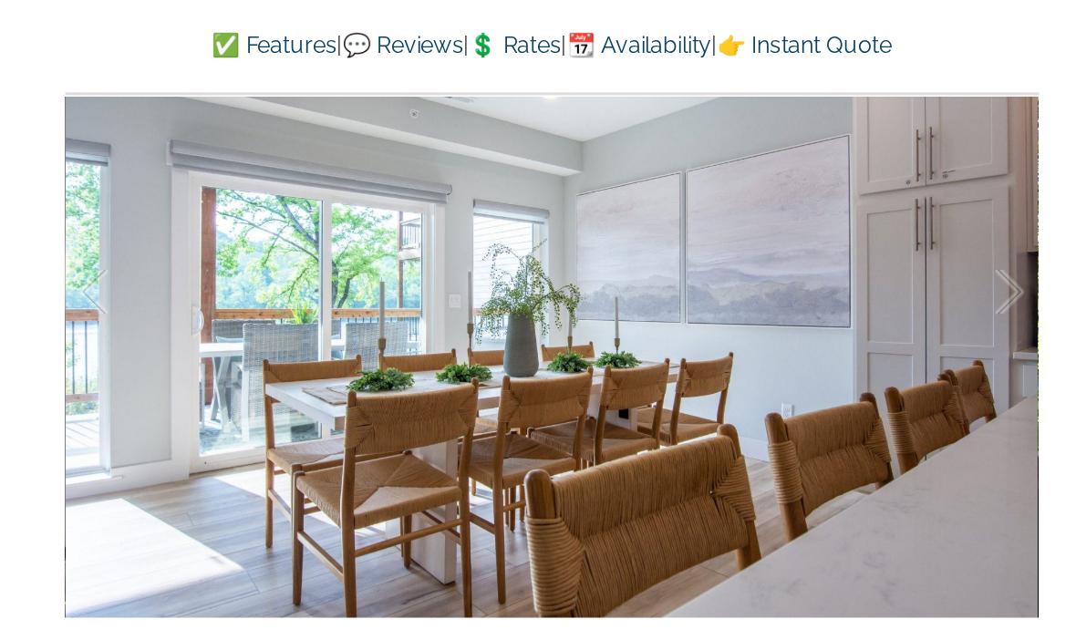
click at [631, 238] on div at bounding box center [649, 294] width 57 height 113
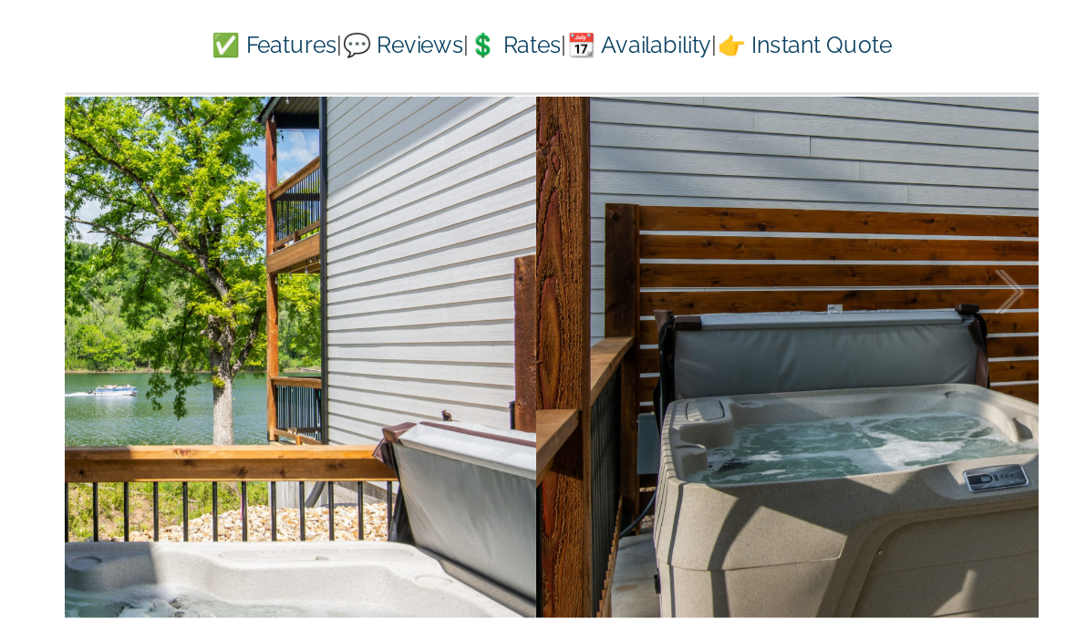
click at [640, 238] on div at bounding box center [649, 294] width 57 height 113
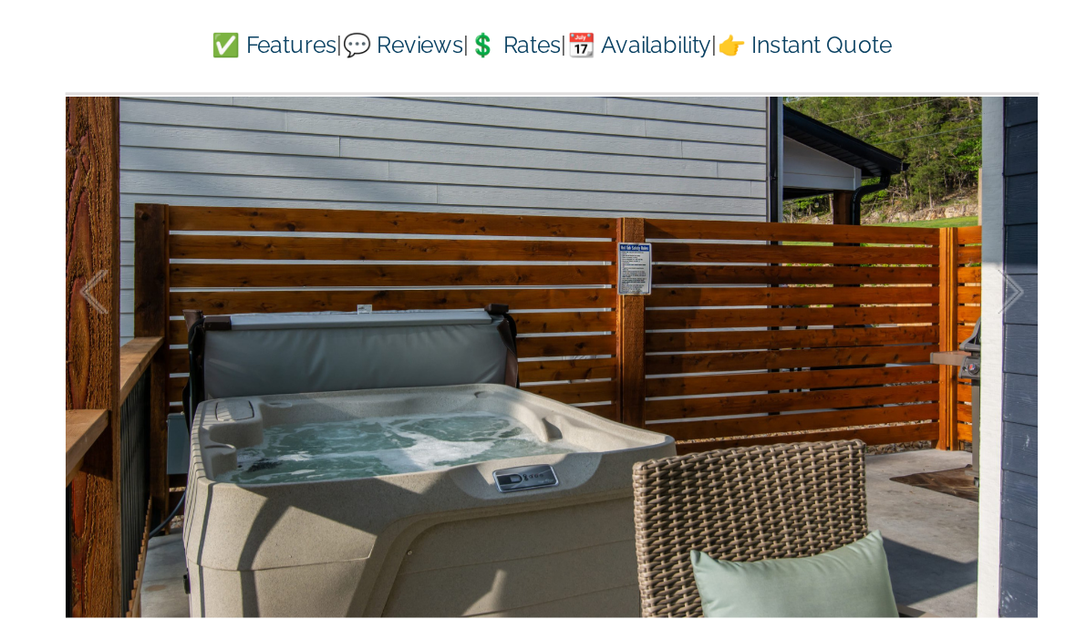
click at [643, 238] on div at bounding box center [649, 294] width 57 height 113
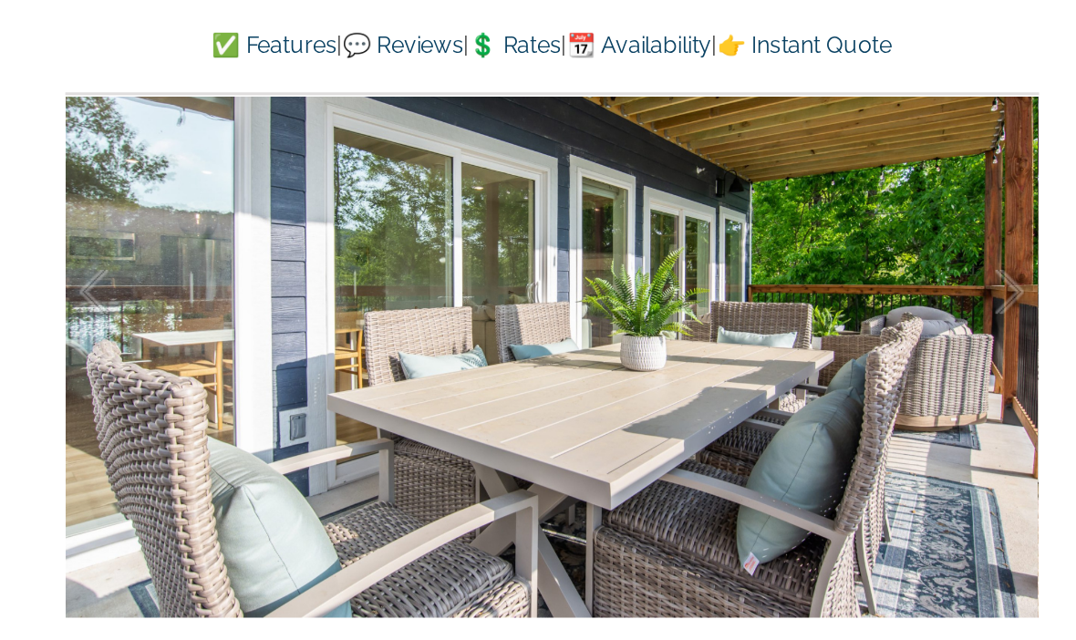
click at [638, 238] on div at bounding box center [649, 294] width 57 height 113
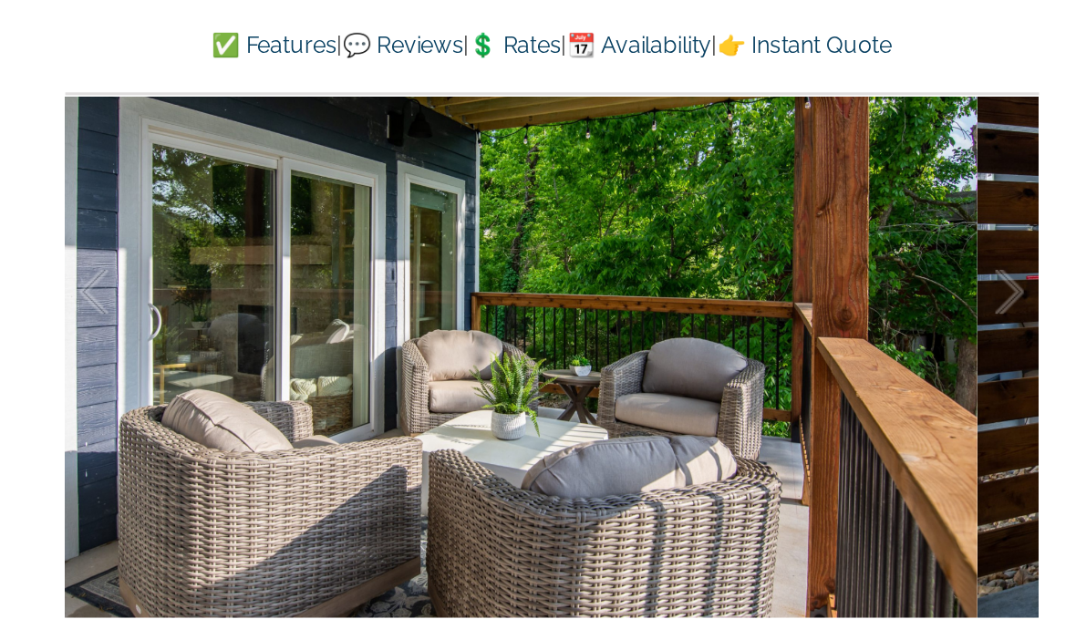
click at [638, 238] on div at bounding box center [649, 294] width 57 height 113
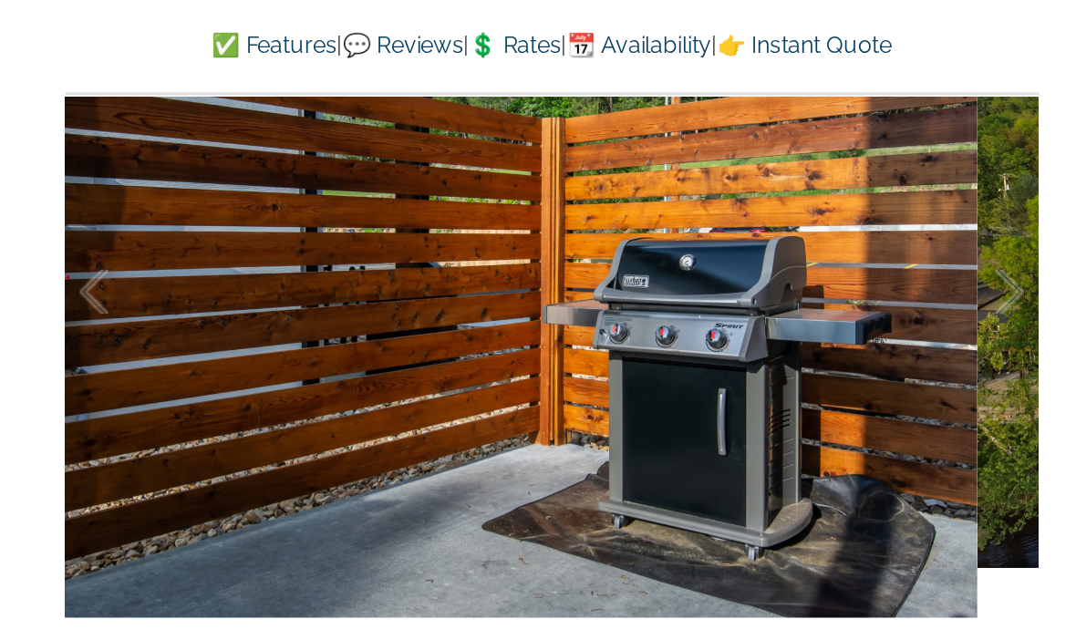
click at [638, 238] on div at bounding box center [649, 294] width 57 height 113
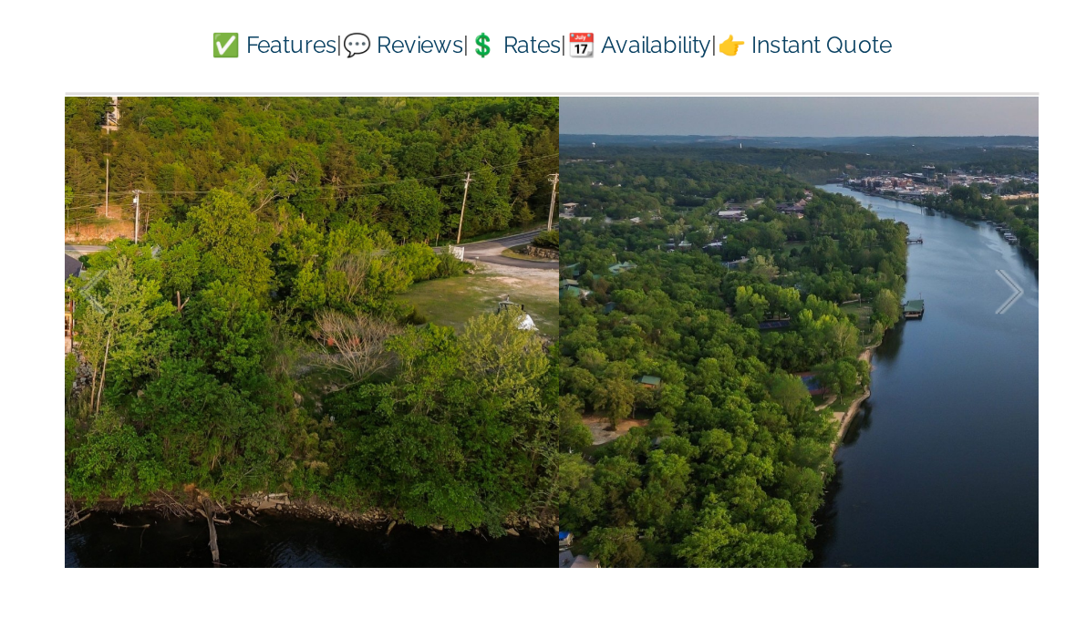
click at [634, 238] on div at bounding box center [649, 294] width 57 height 113
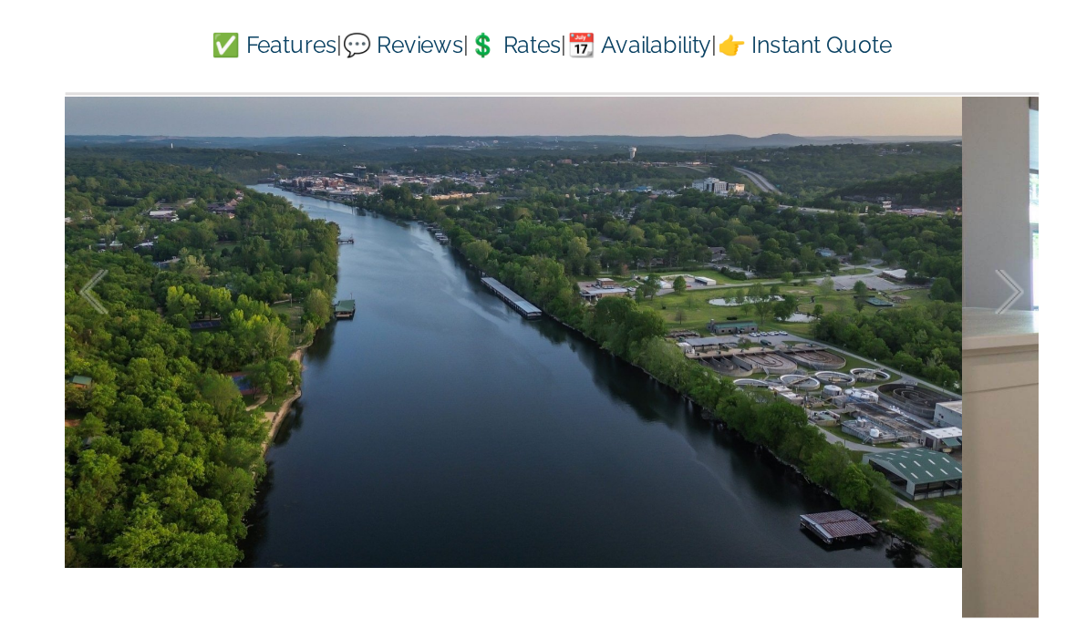
click at [632, 238] on div at bounding box center [649, 294] width 57 height 113
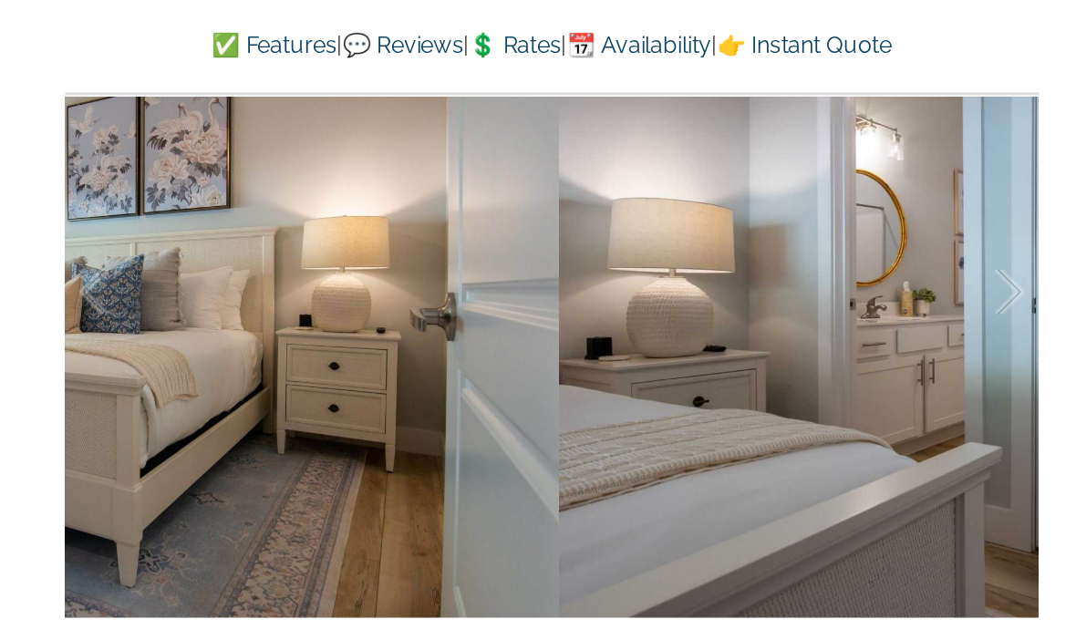
click at [636, 238] on div at bounding box center [649, 294] width 57 height 113
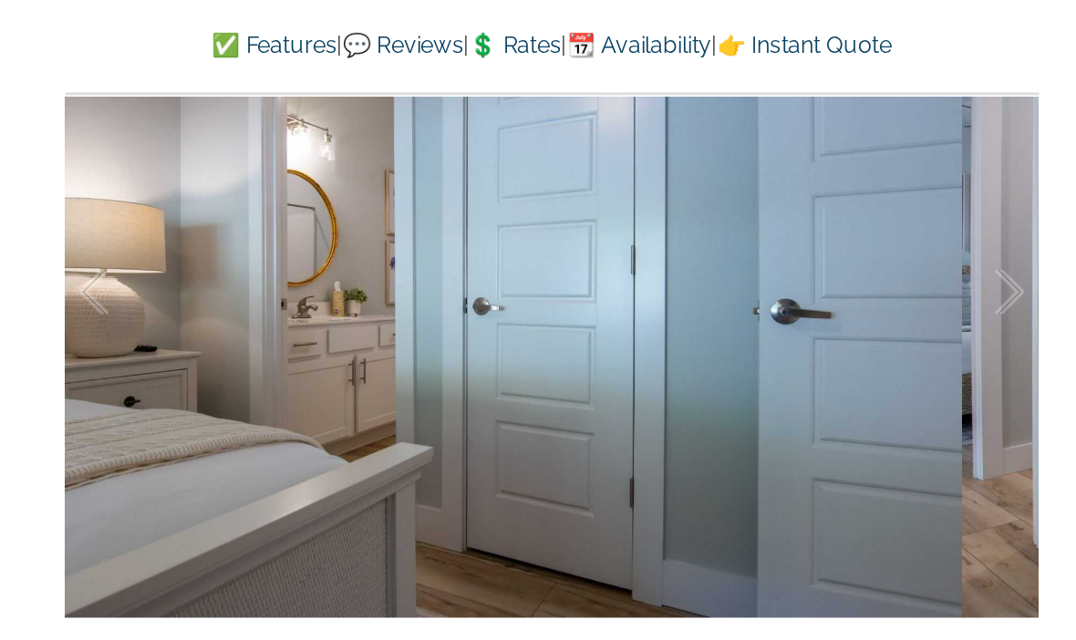
click at [629, 238] on div at bounding box center [649, 294] width 57 height 113
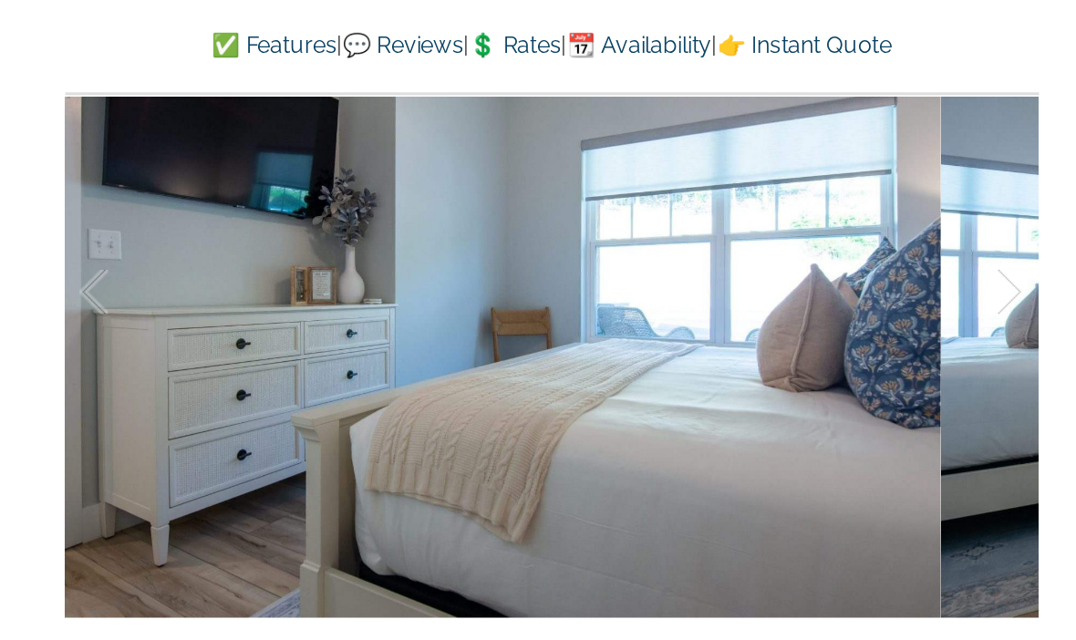
click at [630, 238] on div at bounding box center [649, 294] width 57 height 113
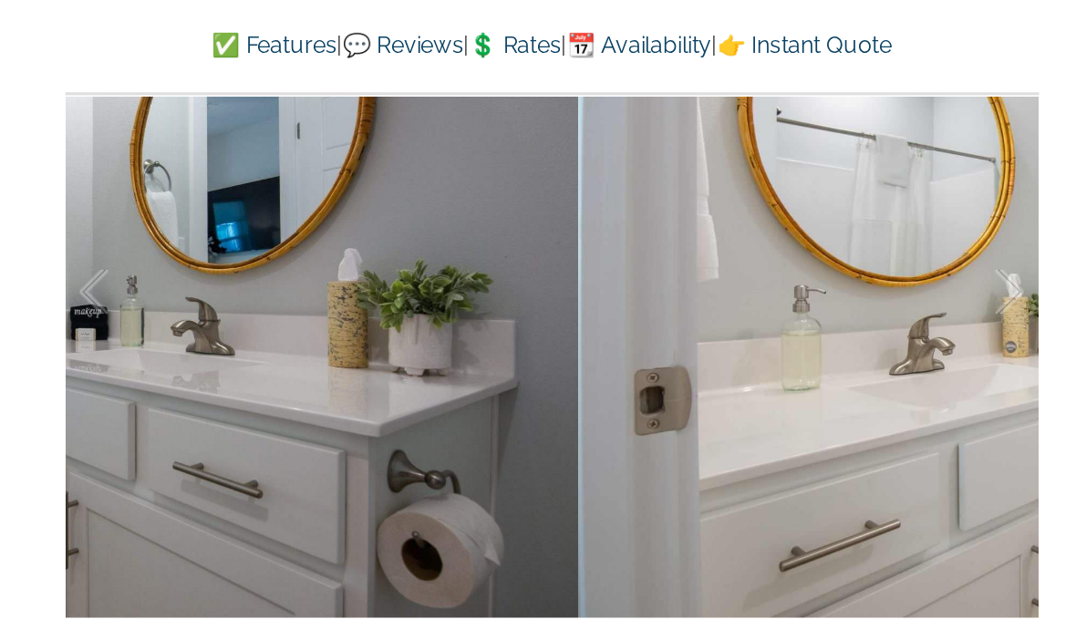
click at [627, 238] on div at bounding box center [649, 294] width 57 height 113
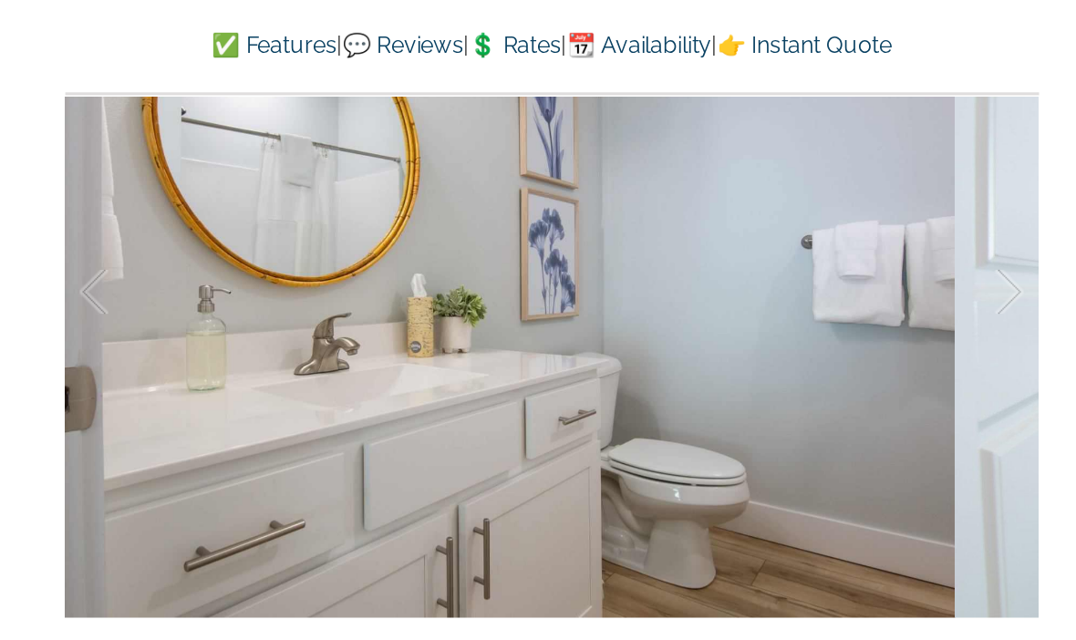
click at [639, 238] on div at bounding box center [649, 294] width 57 height 113
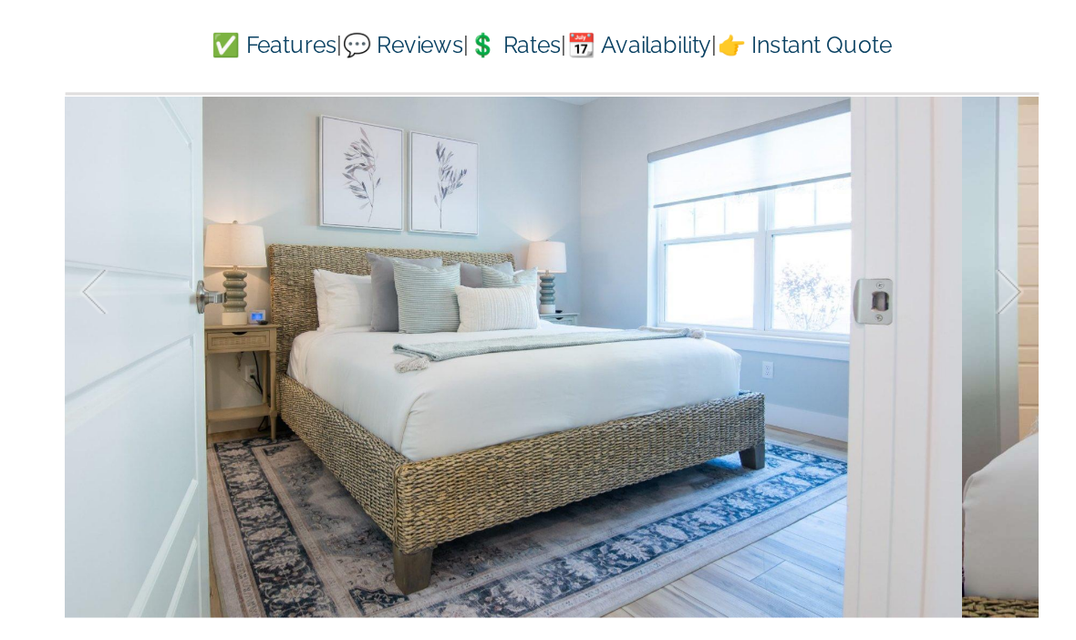
click at [635, 238] on div at bounding box center [649, 294] width 57 height 113
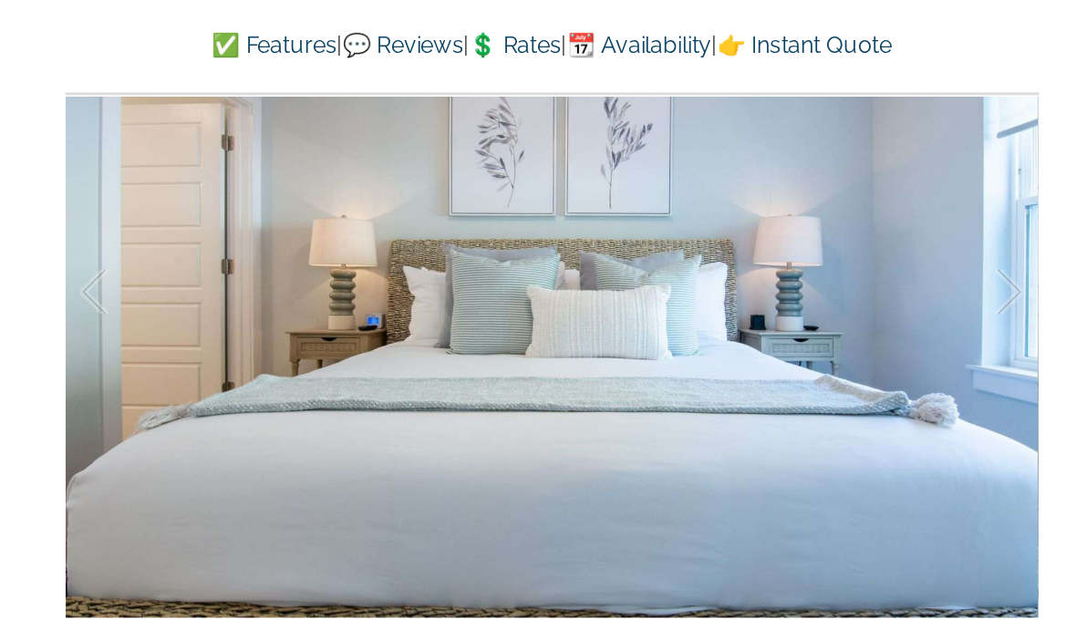
click at [631, 238] on div at bounding box center [649, 294] width 57 height 113
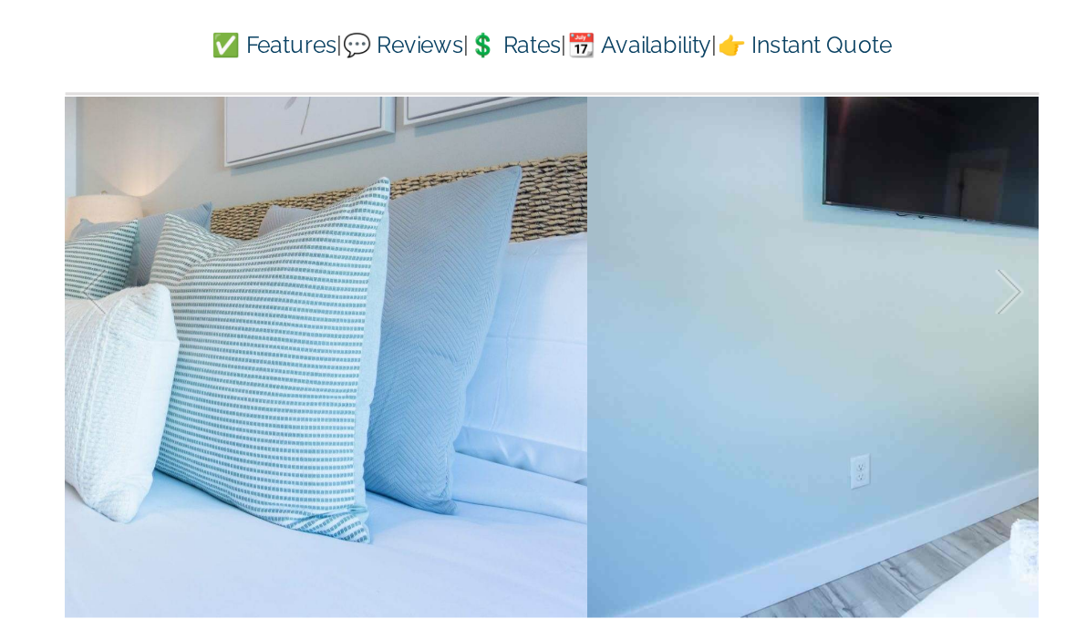
click at [632, 238] on div at bounding box center [649, 294] width 57 height 113
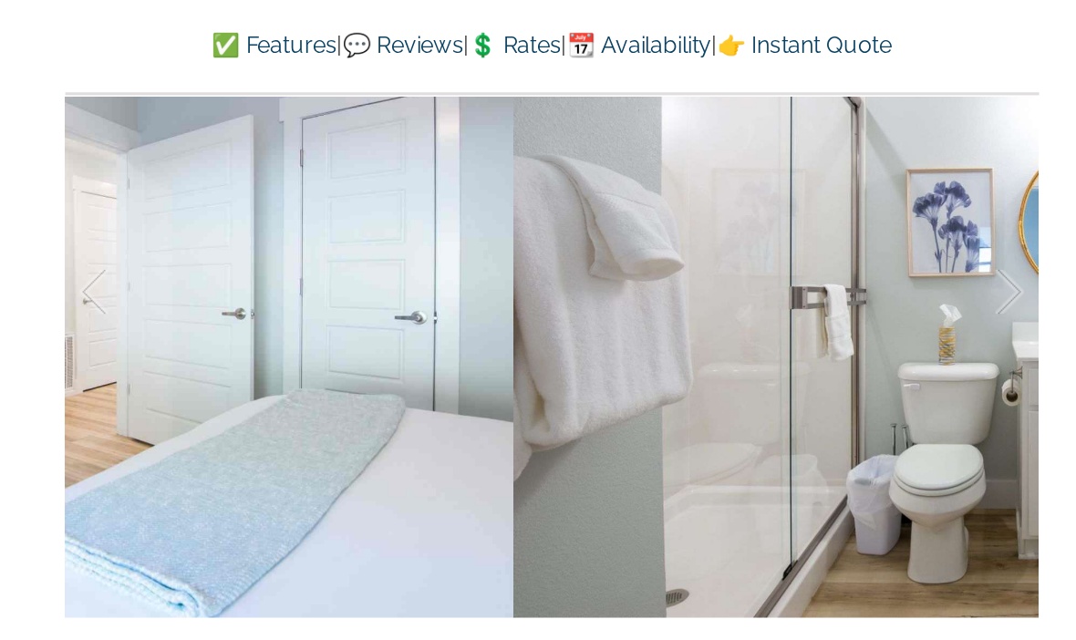
click at [630, 238] on div at bounding box center [649, 294] width 57 height 113
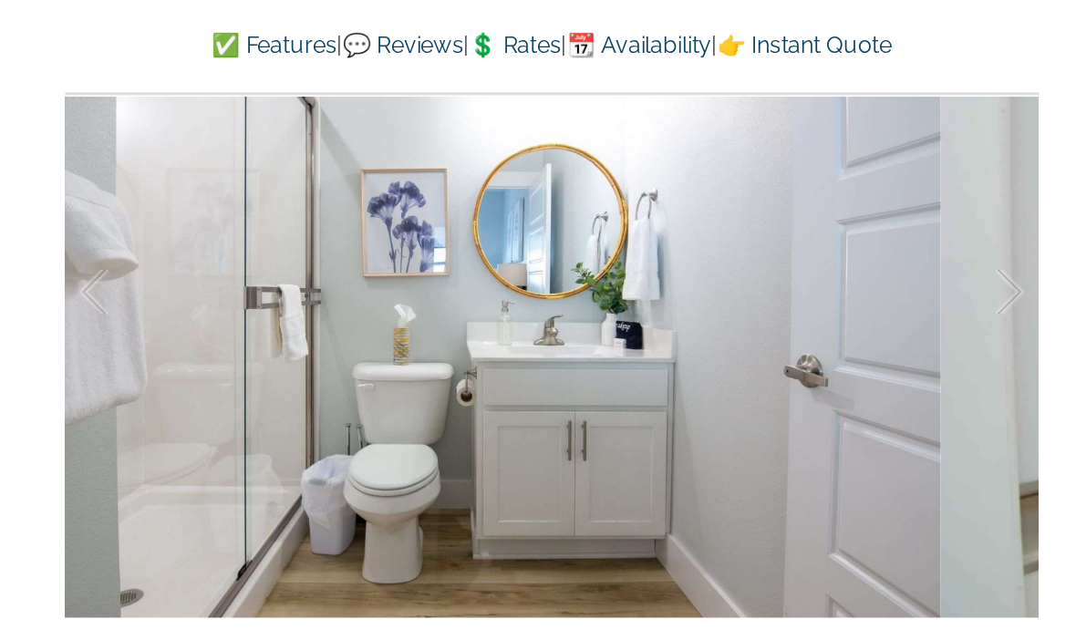
click at [626, 238] on div at bounding box center [649, 294] width 57 height 113
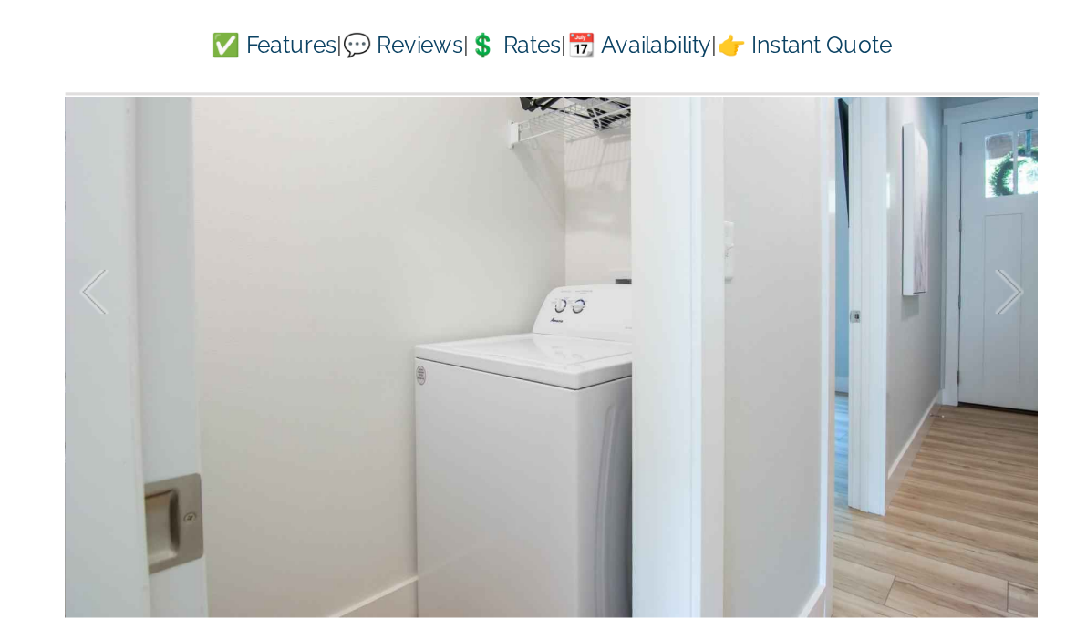
click at [71, 238] on div at bounding box center [99, 294] width 57 height 113
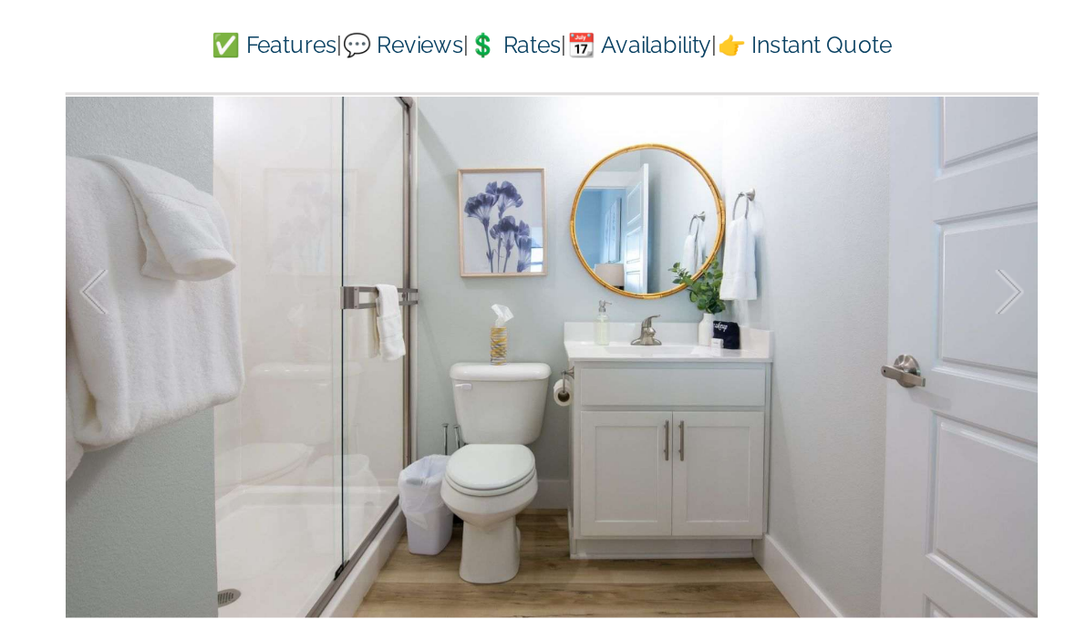
click at [638, 238] on div at bounding box center [649, 294] width 57 height 113
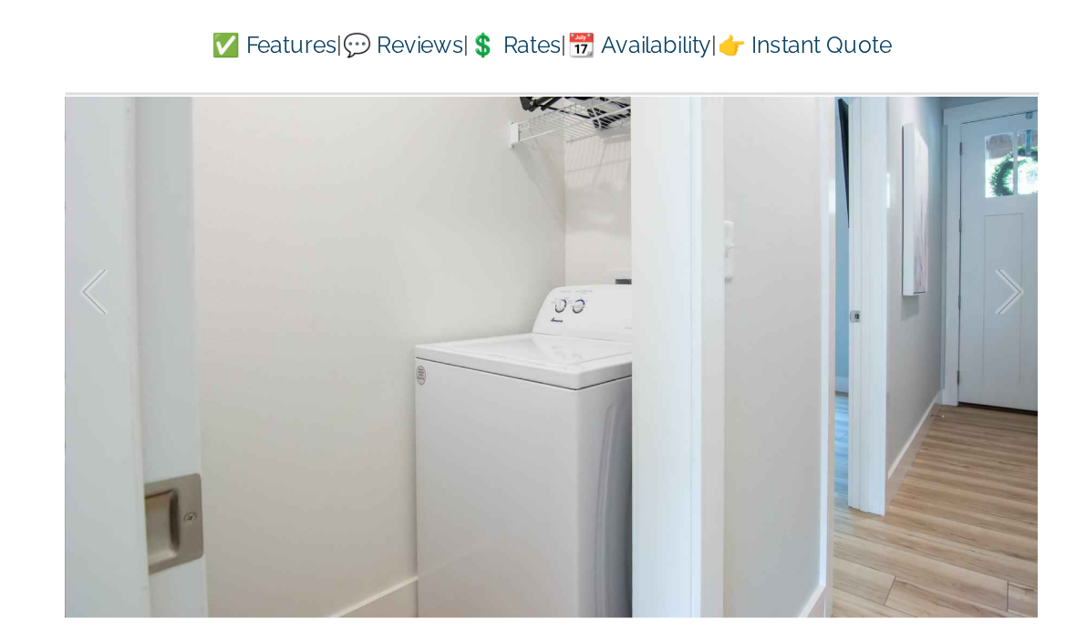
click at [641, 238] on div at bounding box center [649, 294] width 57 height 113
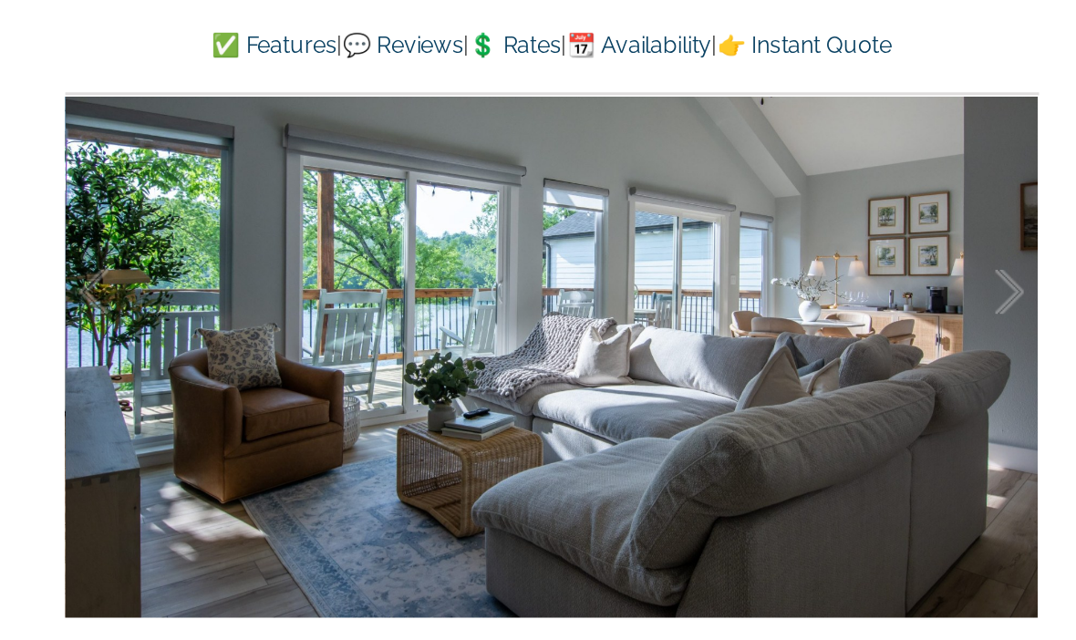
click at [636, 238] on div at bounding box center [649, 294] width 57 height 113
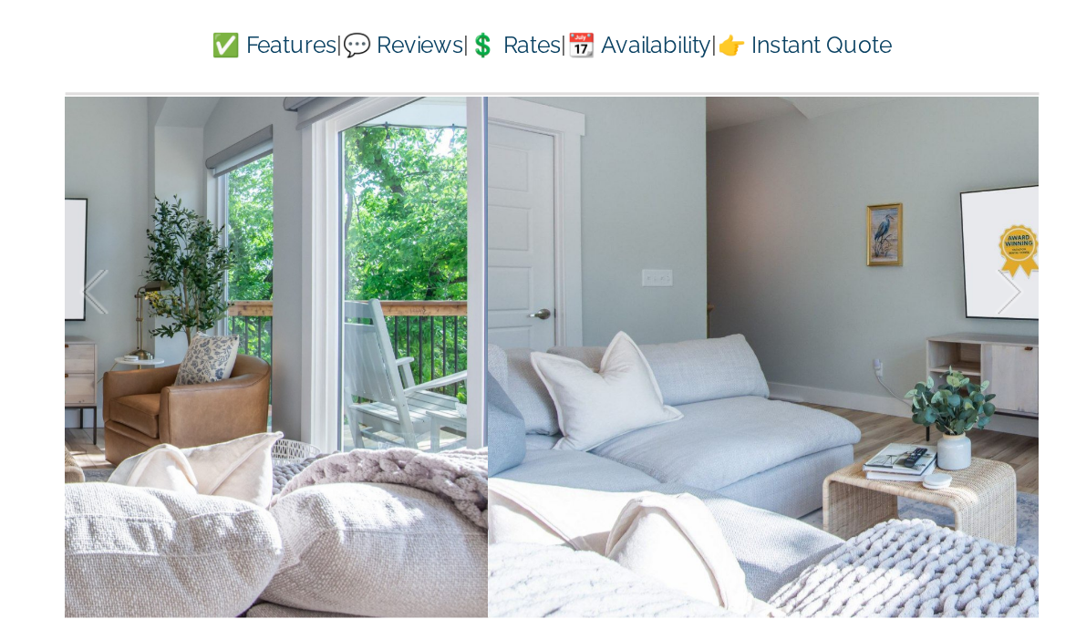
click at [638, 238] on div at bounding box center [649, 294] width 57 height 113
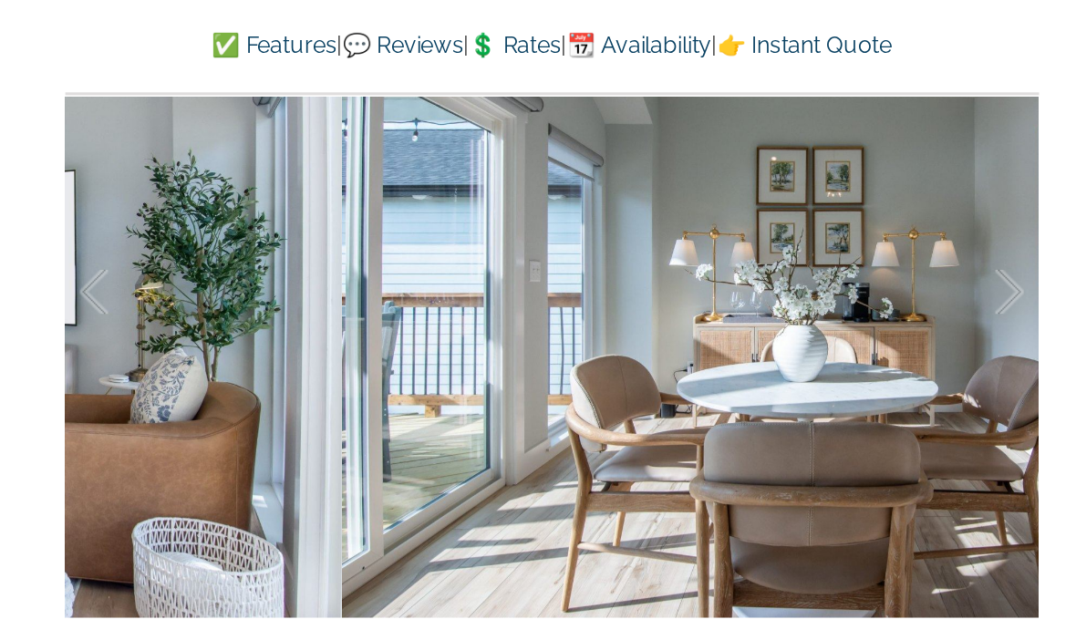
click at [629, 238] on div at bounding box center [649, 294] width 57 height 113
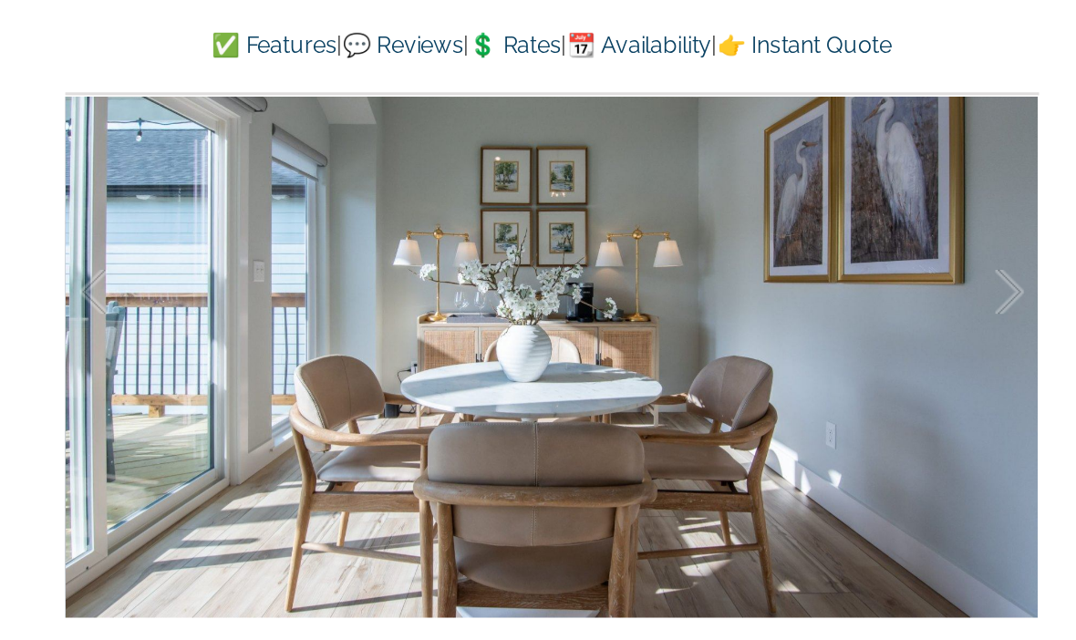
click at [624, 238] on div at bounding box center [649, 294] width 57 height 113
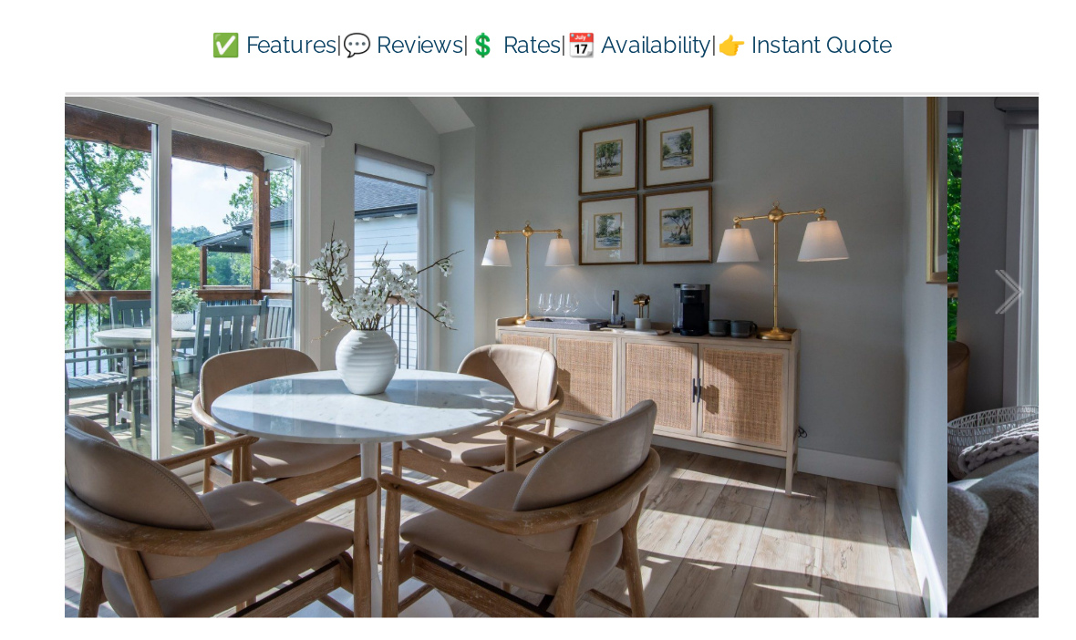
click at [621, 238] on div at bounding box center [649, 294] width 57 height 113
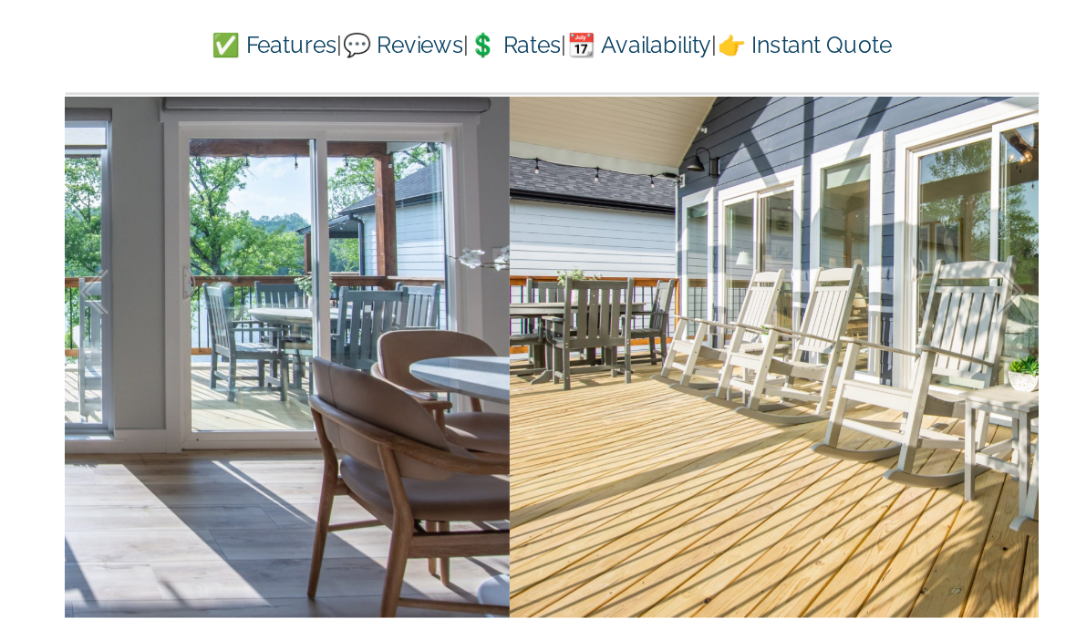
click at [624, 238] on div at bounding box center [649, 294] width 57 height 113
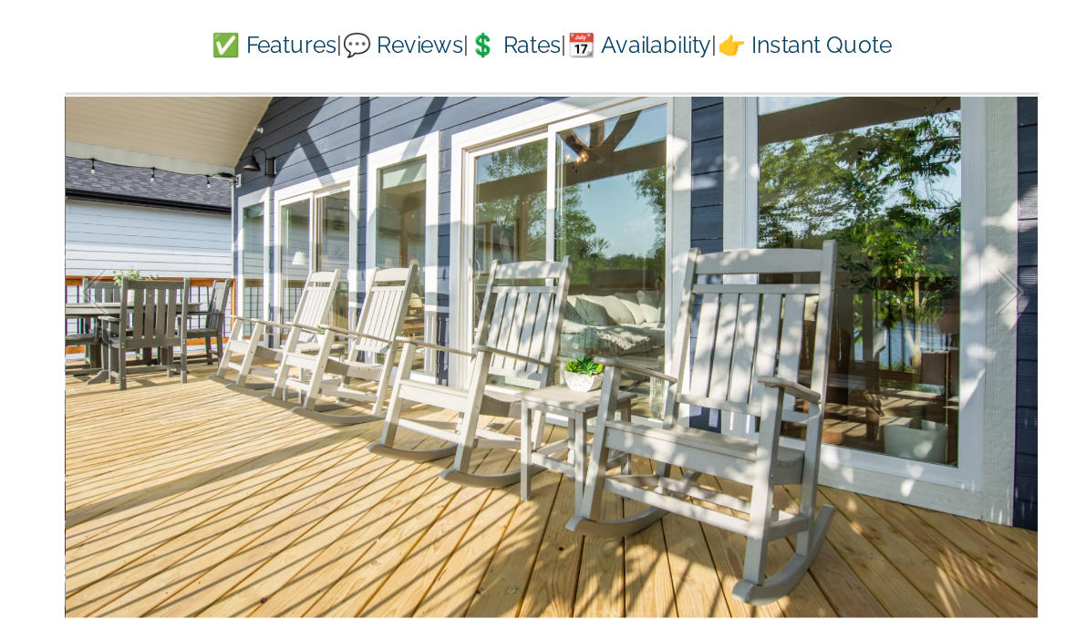
click at [622, 238] on div at bounding box center [649, 294] width 57 height 113
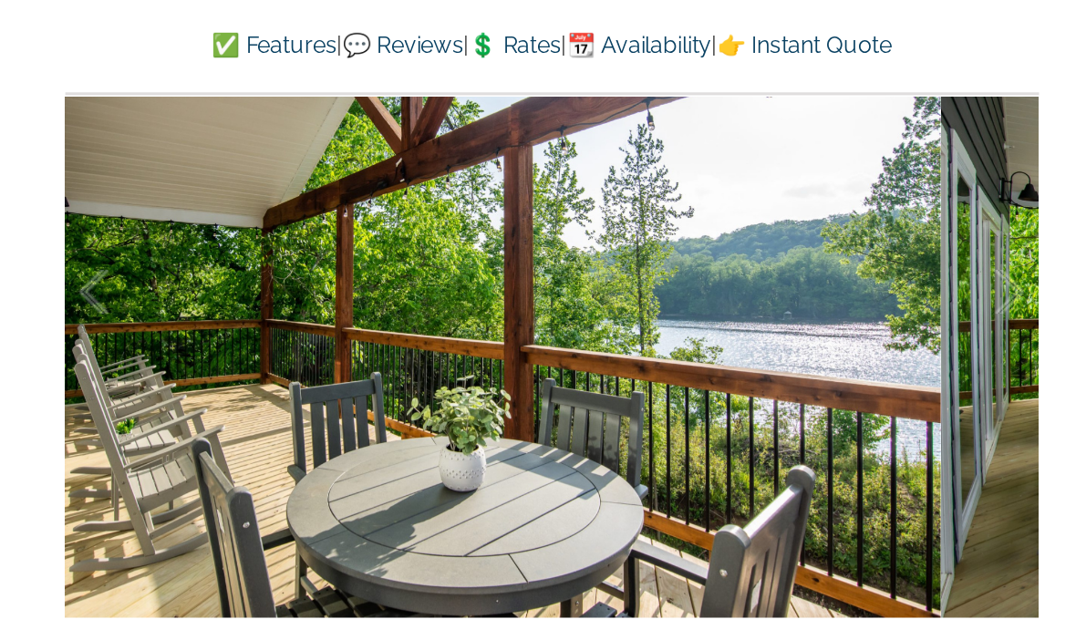
click at [621, 238] on div at bounding box center [649, 294] width 57 height 113
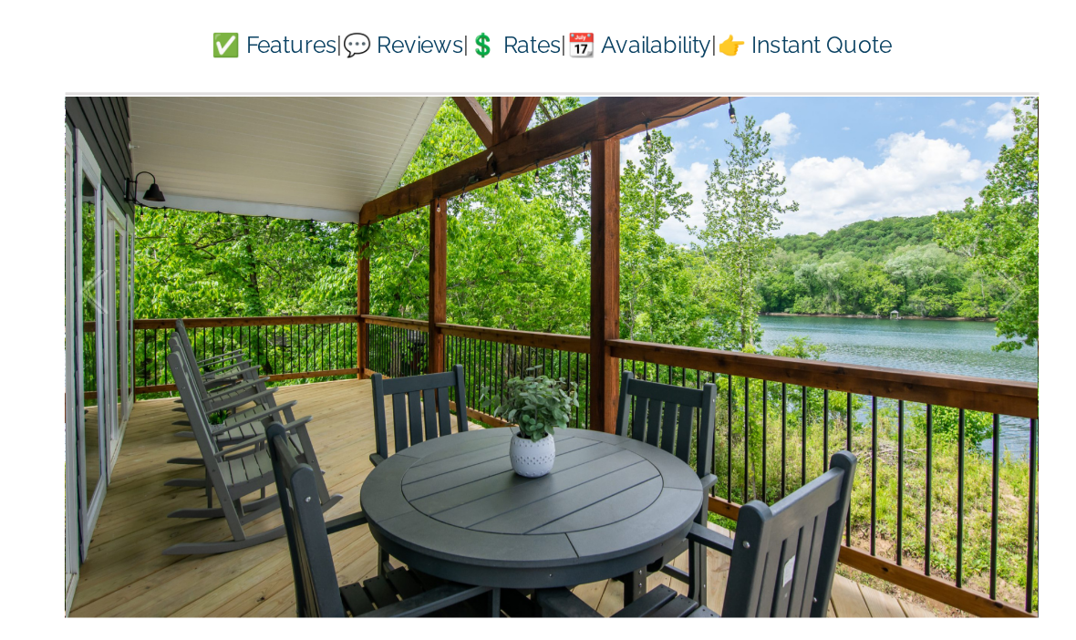
click at [621, 238] on div at bounding box center [649, 294] width 57 height 113
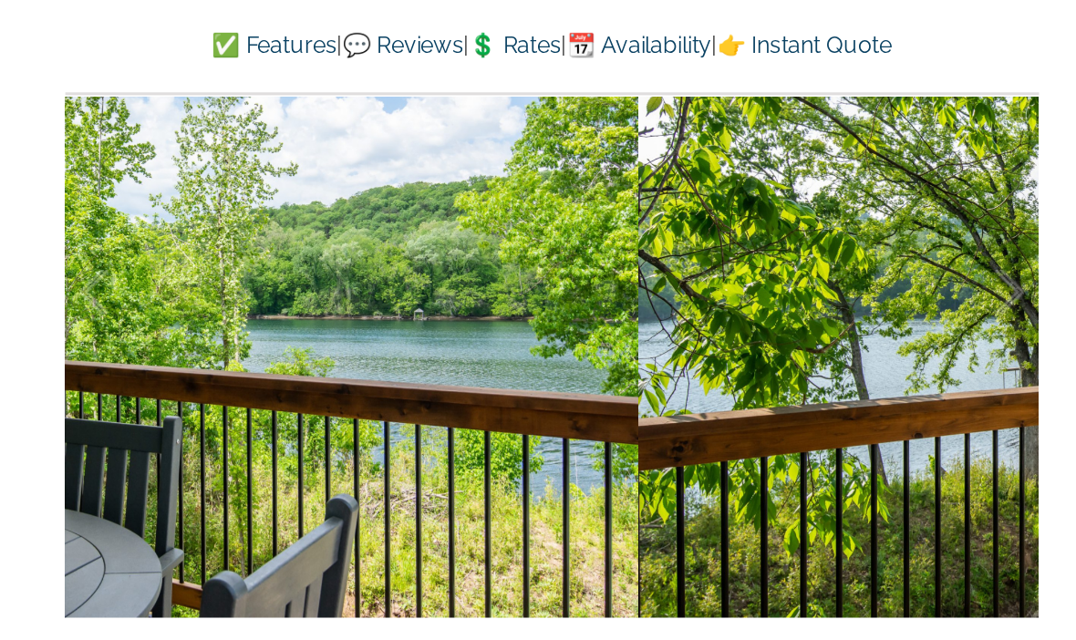
click at [621, 238] on div at bounding box center [649, 294] width 57 height 113
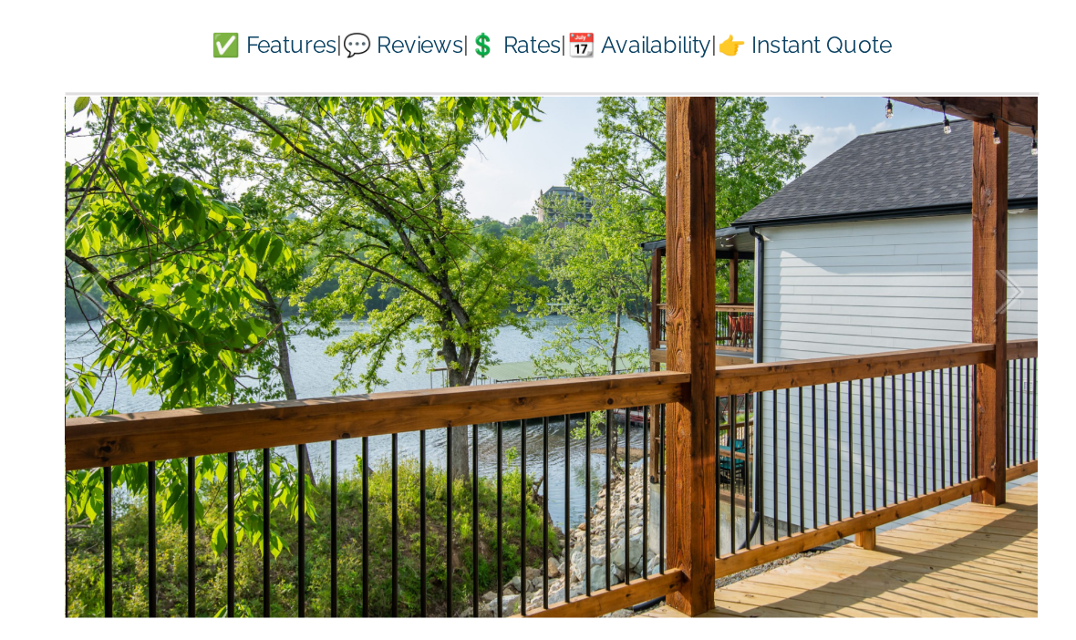
click at [621, 238] on div at bounding box center [649, 294] width 57 height 113
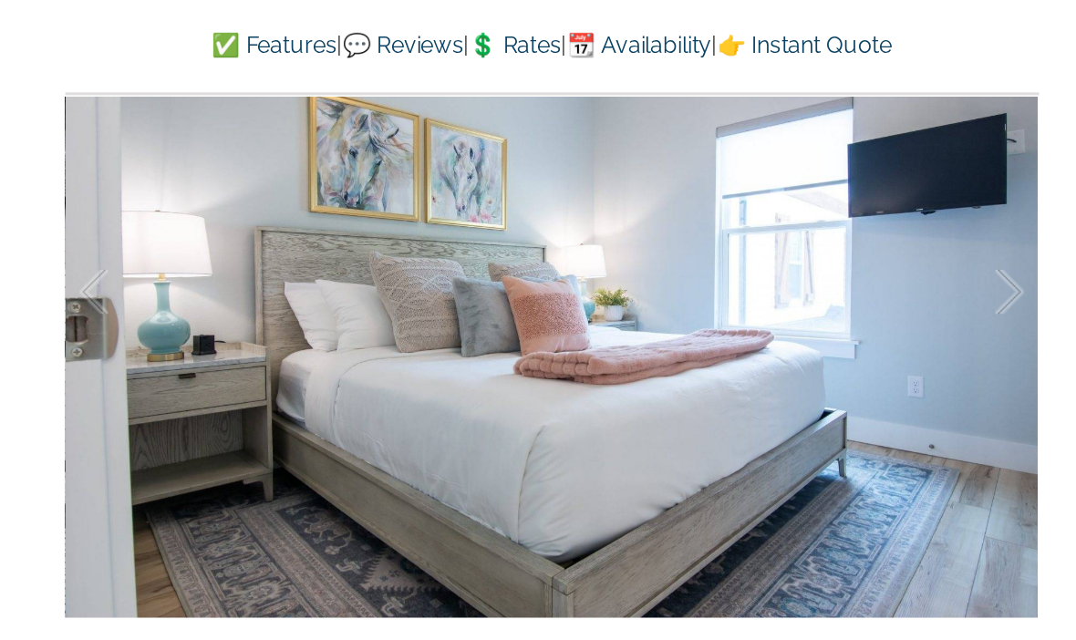
click at [621, 238] on div at bounding box center [649, 294] width 57 height 113
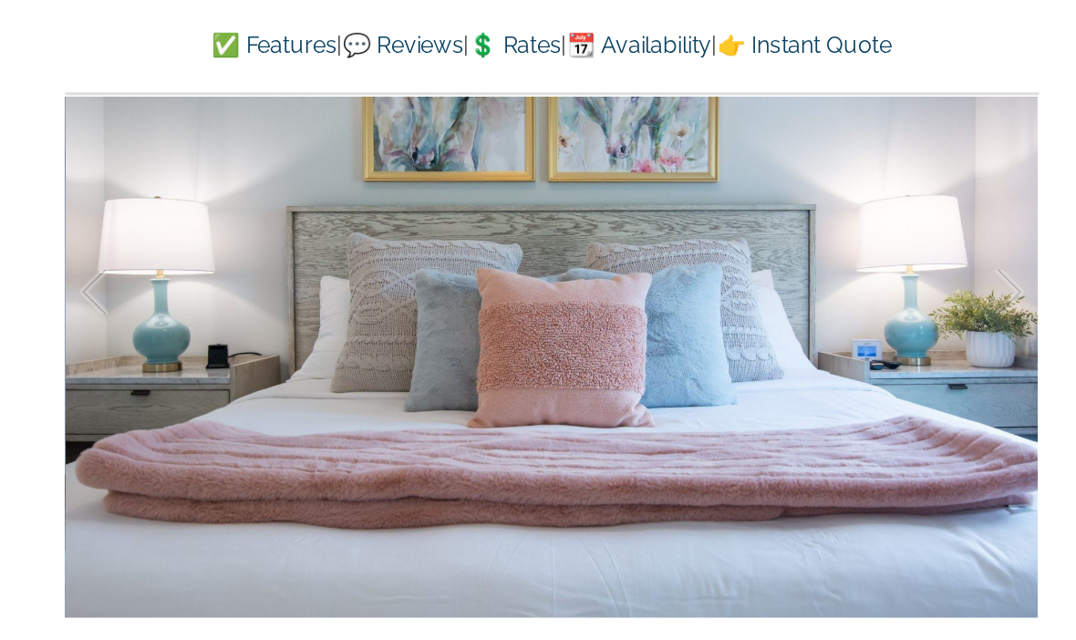
click at [621, 238] on div at bounding box center [649, 294] width 57 height 113
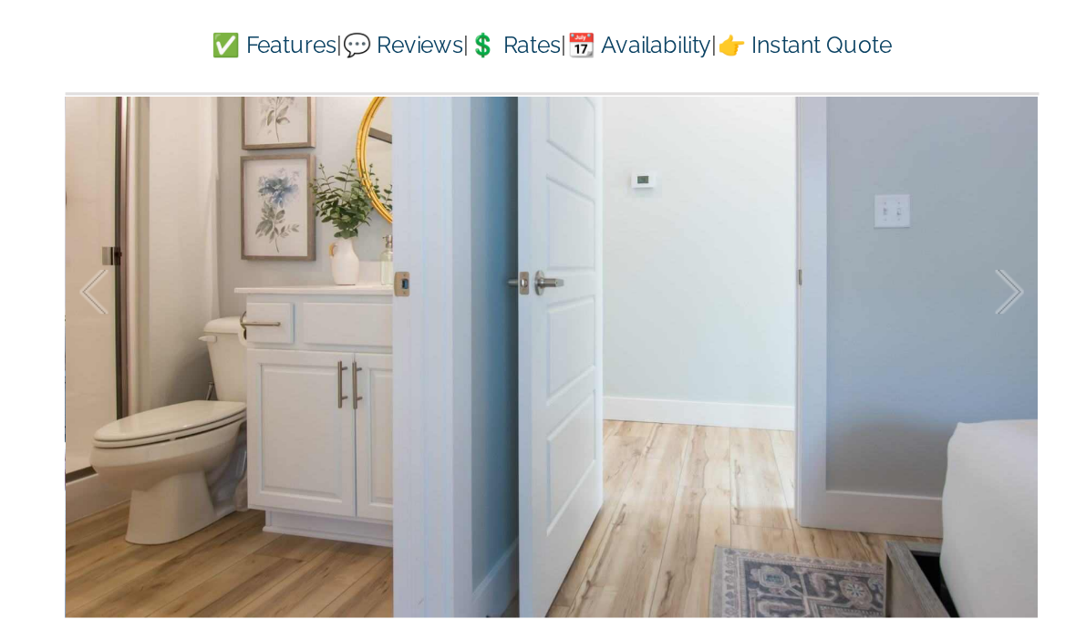
click at [156, 127] on link "✅ Features" at bounding box center [196, 135] width 80 height 17
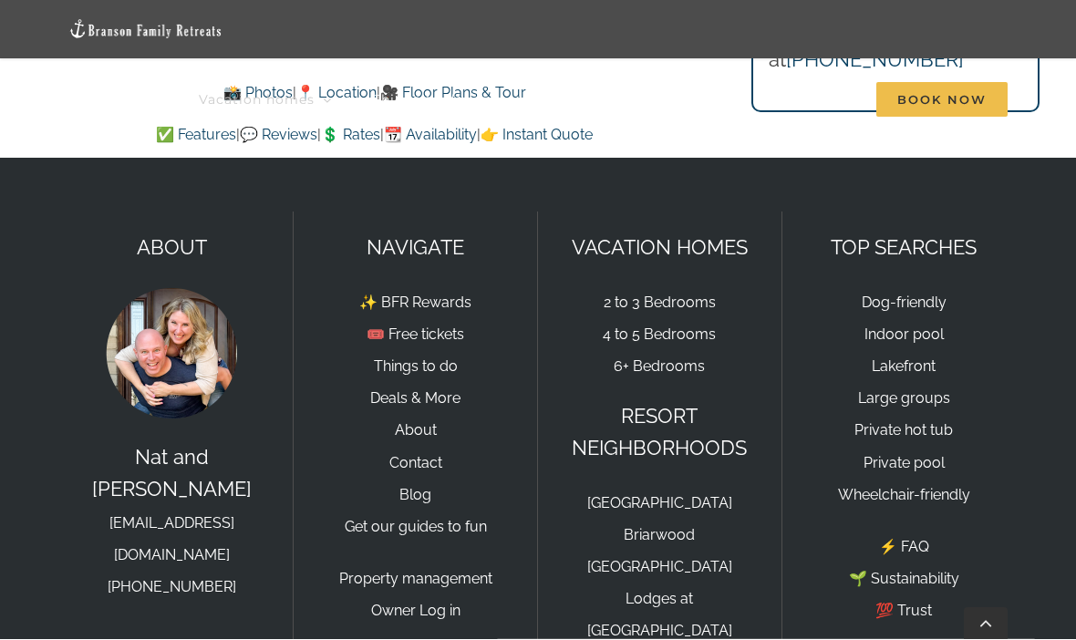
scroll to position [12040, 0]
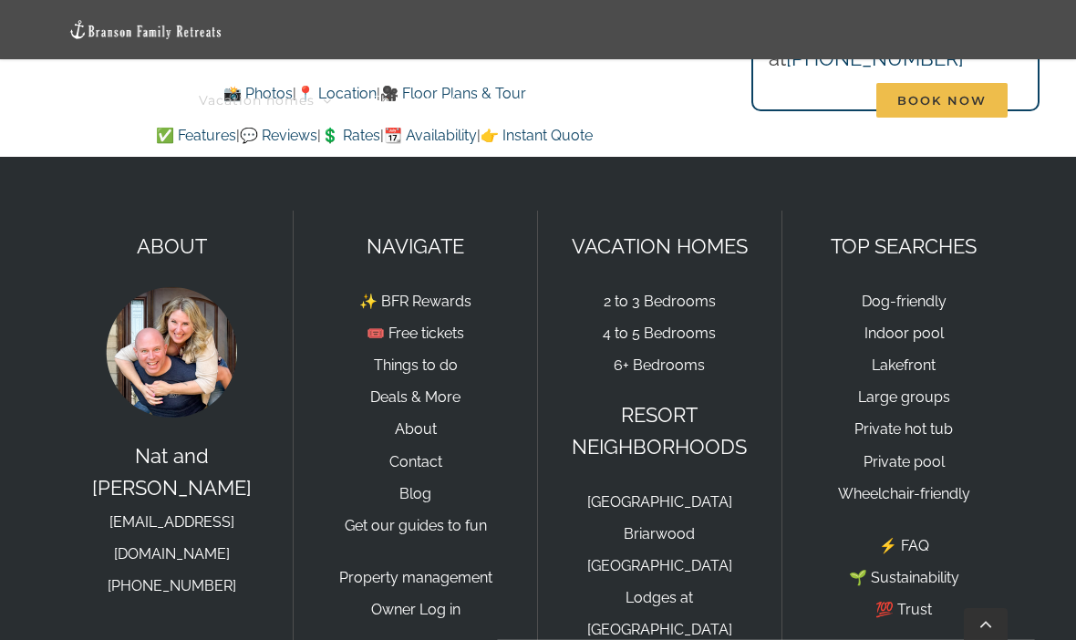
click at [154, 284] on img at bounding box center [171, 352] width 137 height 137
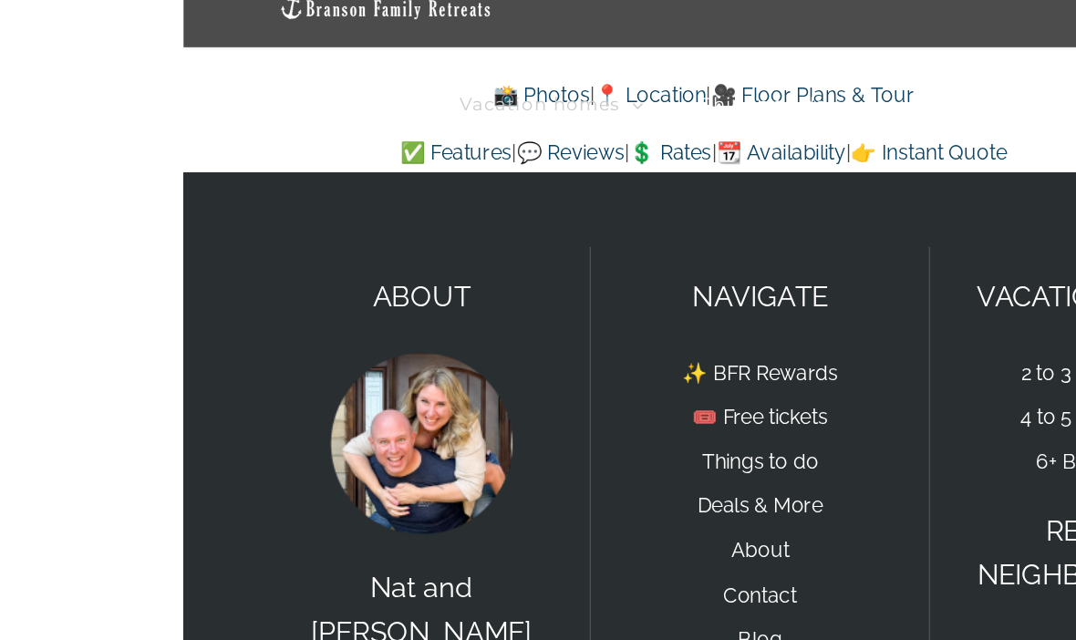
scroll to position [11990, 0]
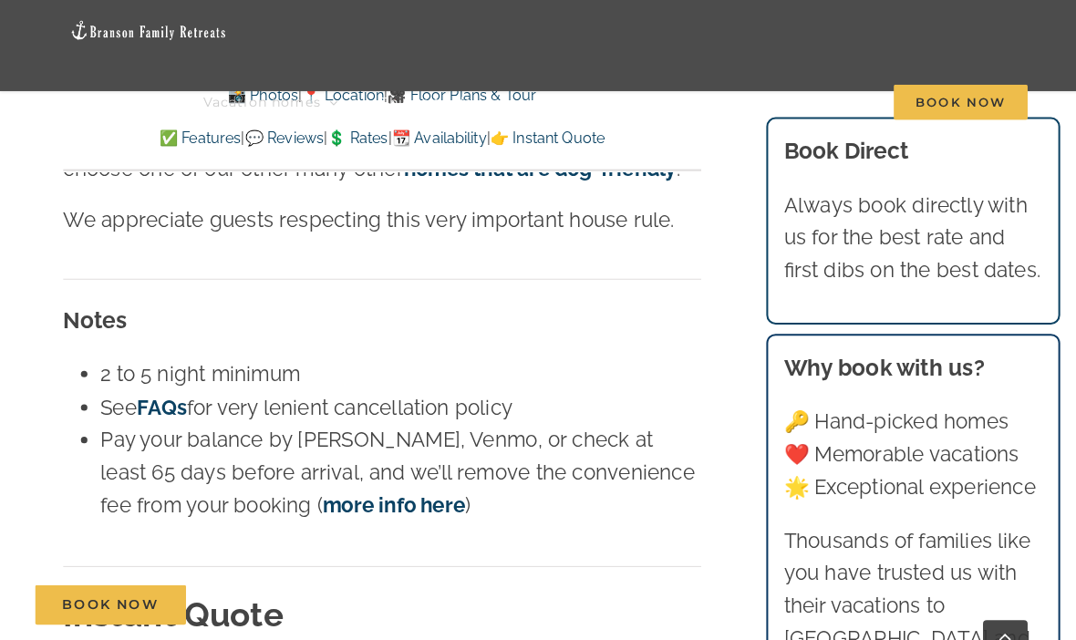
scroll to position [10541, 0]
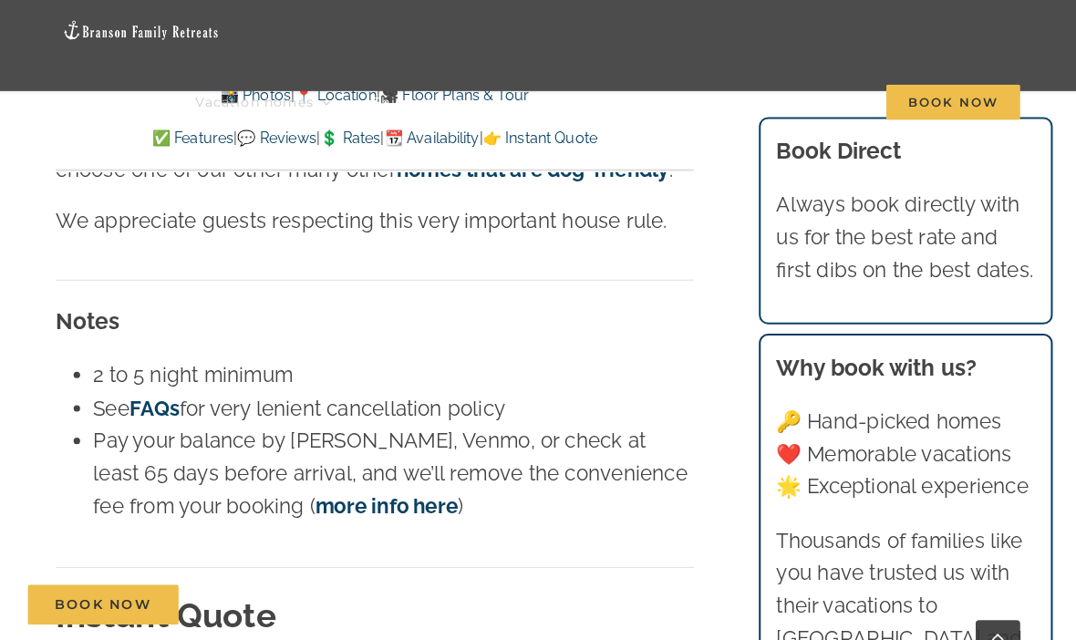
click at [991, 199] on p "Always book directly with us for the best rate and first dibs on the best dates." at bounding box center [896, 233] width 254 height 97
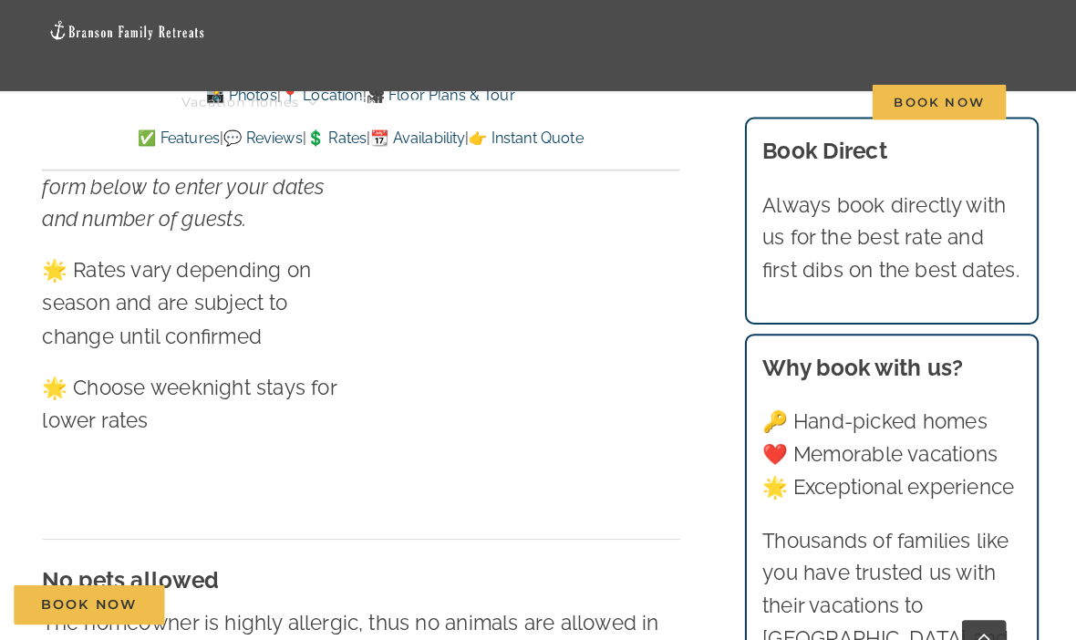
scroll to position [1369, 0]
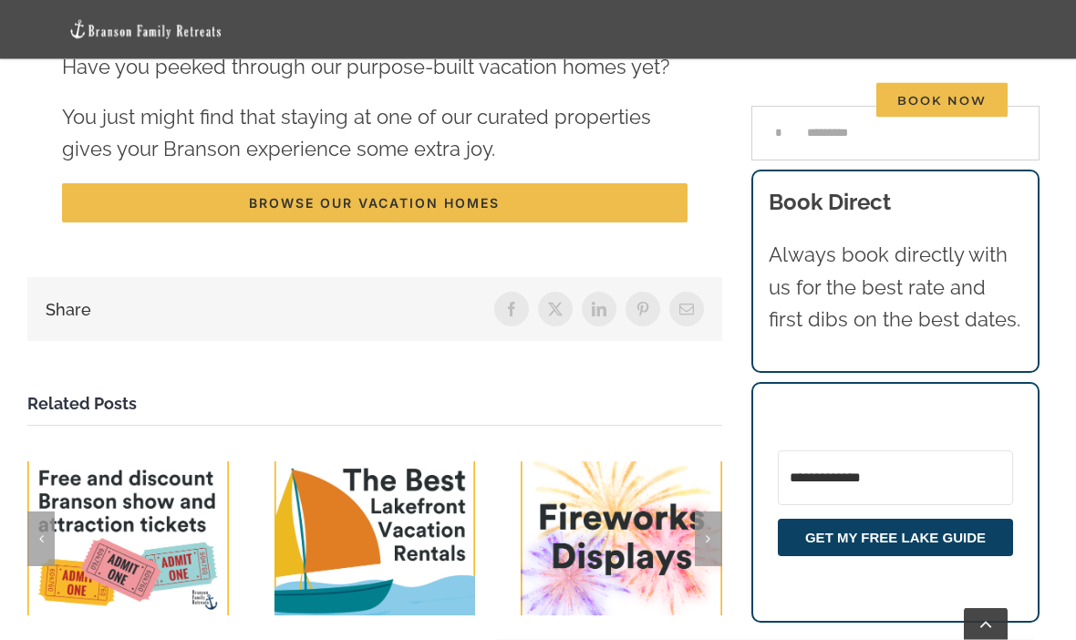
scroll to position [6746, 0]
click at [630, 513] on link "Fireworks in [GEOGRAPHIC_DATA] at [GEOGRAPHIC_DATA] and [GEOGRAPHIC_DATA]" at bounding box center [622, 539] width 52 height 52
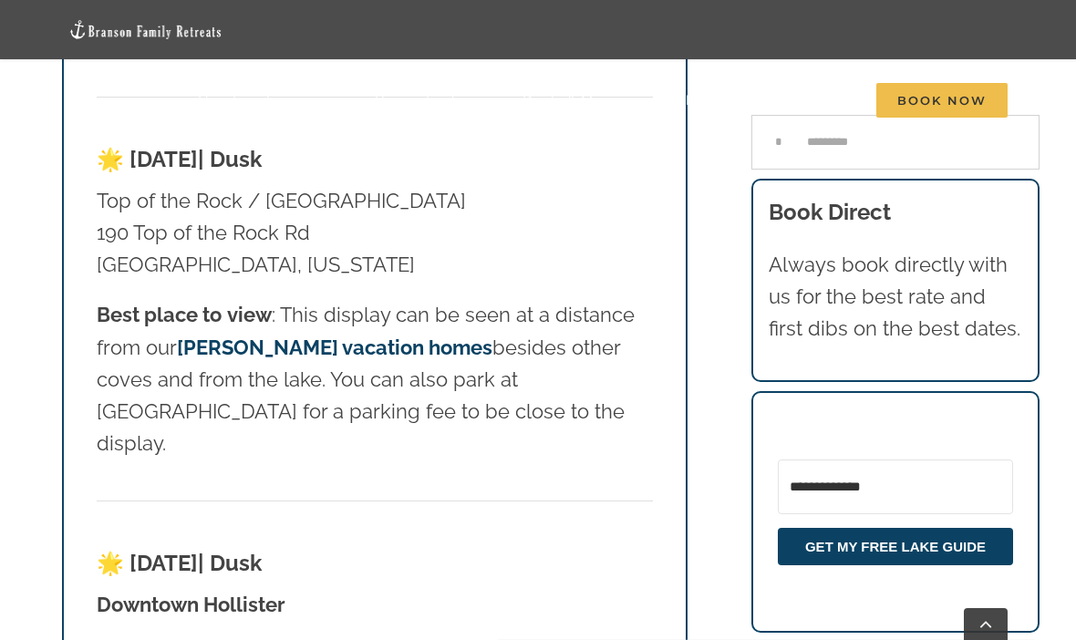
scroll to position [4878, 0]
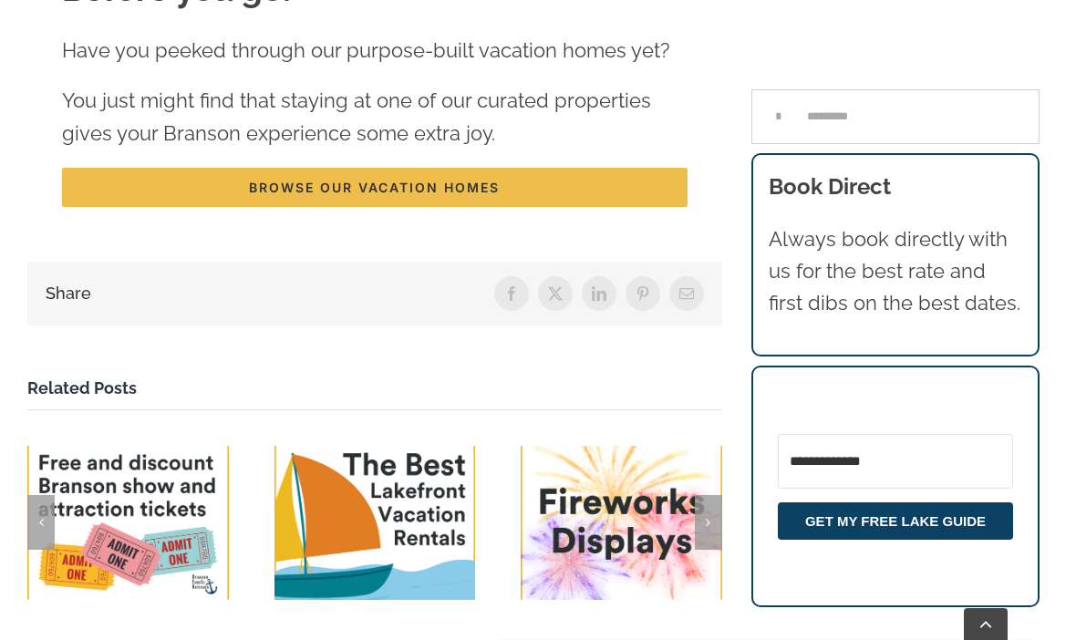
scroll to position [6809, 0]
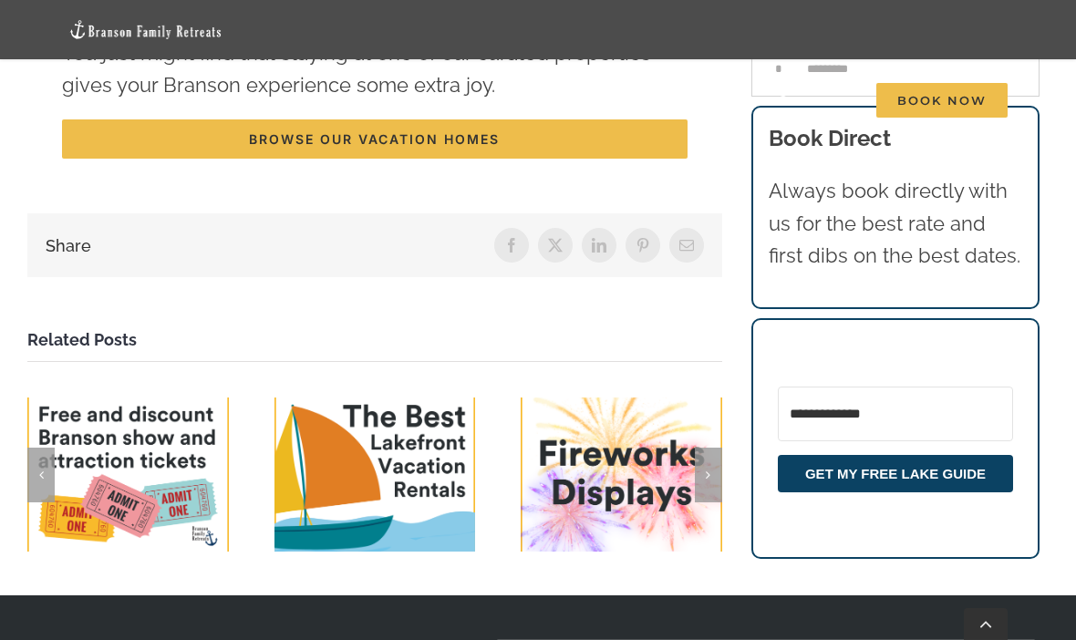
click at [785, 7] on div "Vacation homes 2 to 3 Bedrooms Mini Camp | 2 Bedrooms Mini Pearl | 2 Bedrooms M…" at bounding box center [538, 65] width 1022 height 130
